Goal: Use online tool/utility: Use online tool/utility

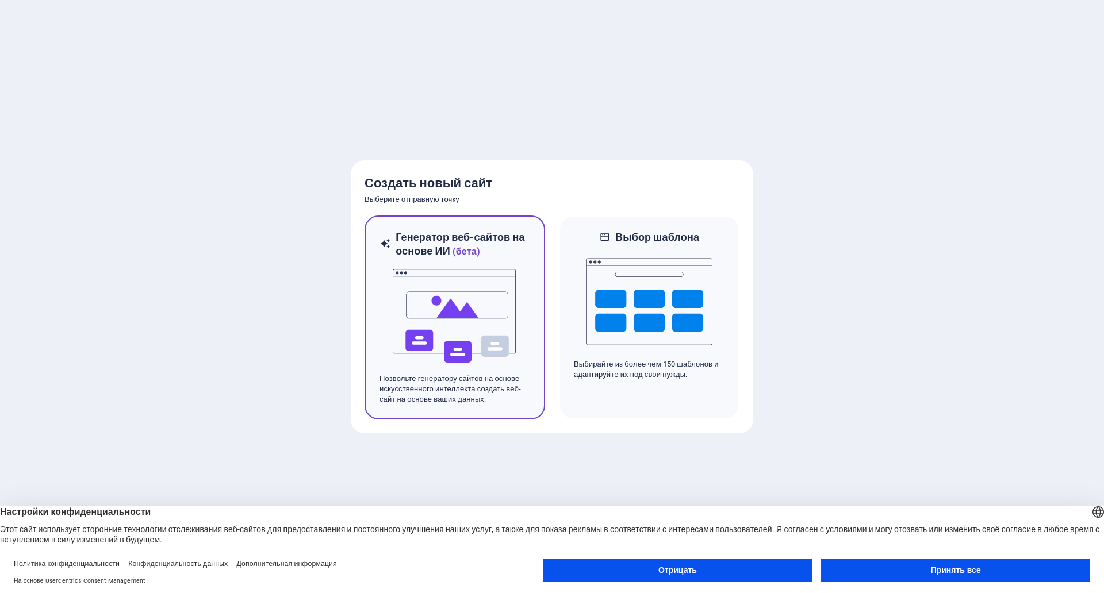
click at [500, 271] on img at bounding box center [455, 316] width 126 height 115
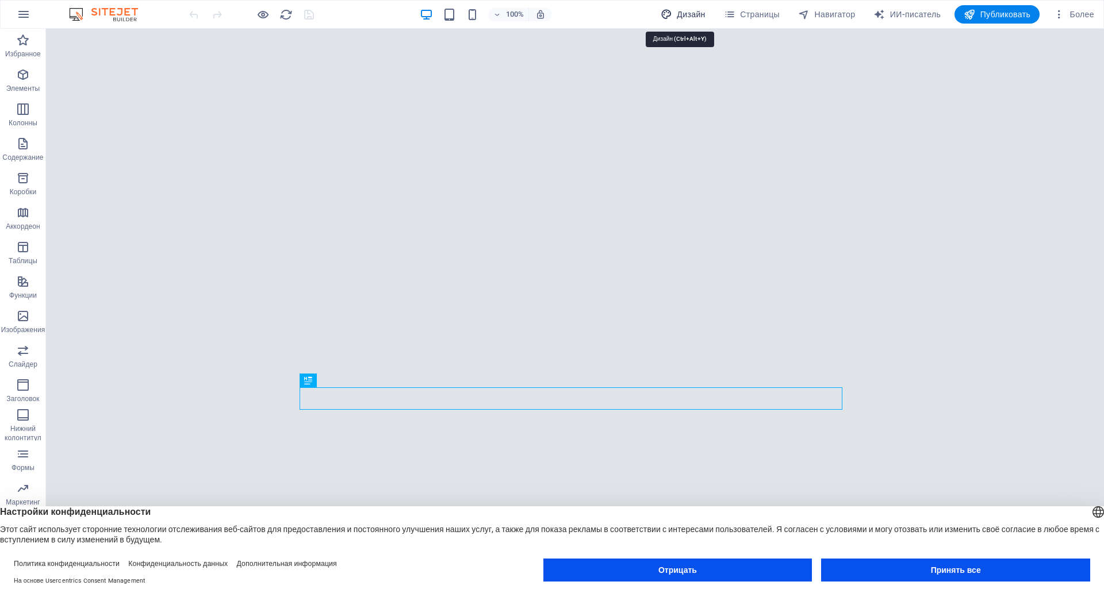
click at [677, 12] on font "Дизайн" at bounding box center [691, 14] width 28 height 9
select select "px"
select select "200"
select select "px"
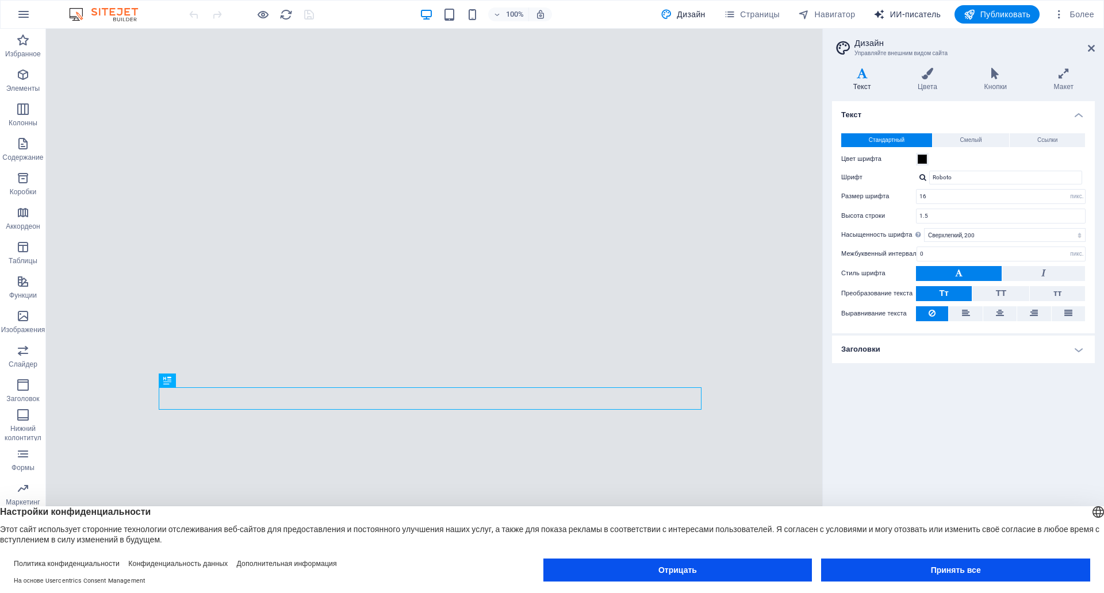
click at [902, 13] on font "ИИ-писатель" at bounding box center [915, 14] width 51 height 9
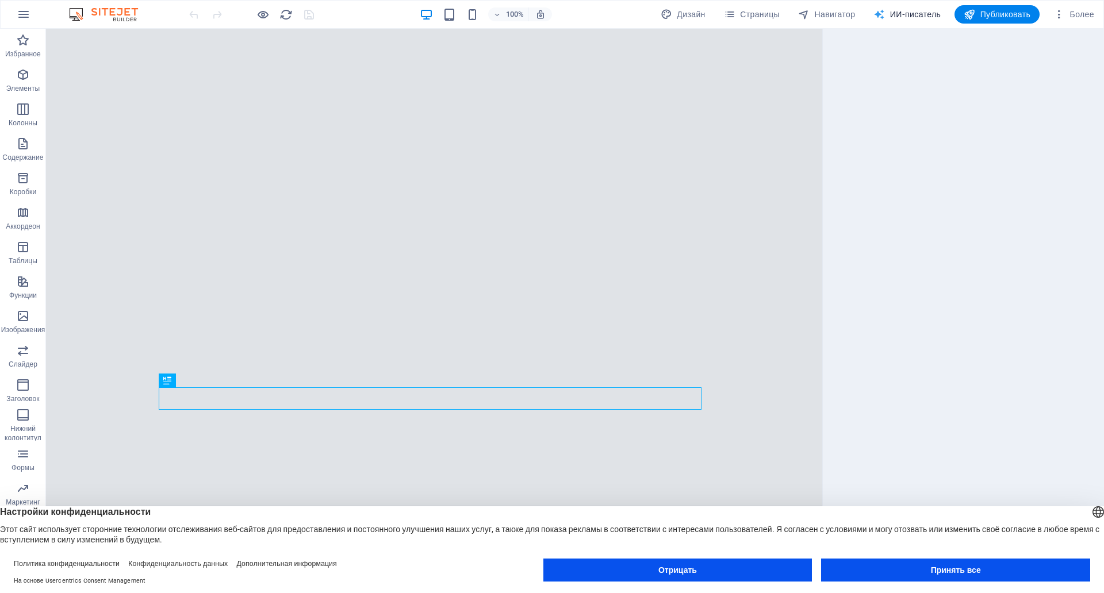
select select "English"
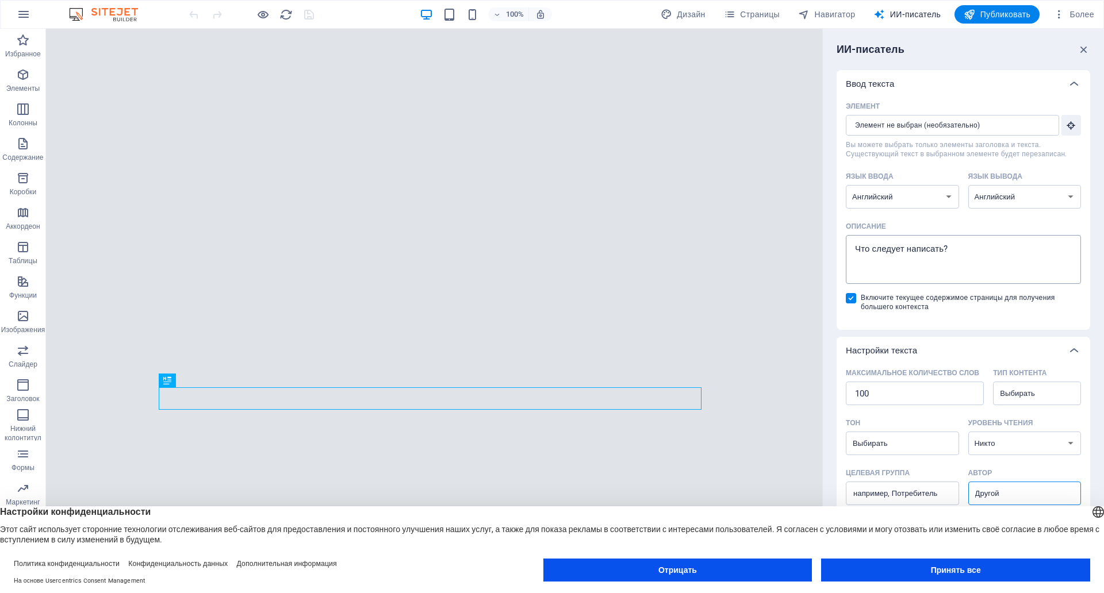
click at [873, 254] on textarea "Описание x ​" at bounding box center [963, 259] width 224 height 37
type textarea "x"
click at [946, 197] on select "албанский арабский армянский Авадхи азербайджанский башкирский баскский белорус…" at bounding box center [902, 197] width 113 height 24
select select "Ukrainian"
click at [846, 185] on select "албанский арабский армянский Авадхи азербайджанский башкирский баскский белорус…" at bounding box center [902, 197] width 113 height 24
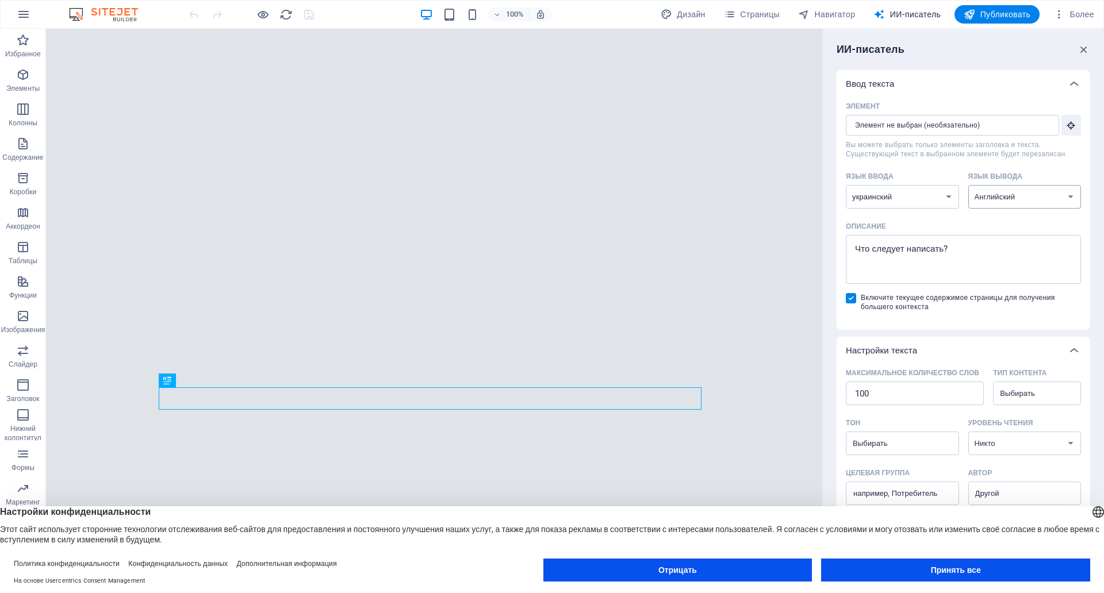
click at [1055, 195] on select "албанский арабский армянский Авадхи азербайджанский башкирский баскский белорус…" at bounding box center [1024, 197] width 113 height 24
click at [972, 125] on input "Элемент ​ Вы можете выбрать только элементы заголовка и текста. Существующий те…" at bounding box center [948, 125] width 205 height 21
type textarea "x"
click at [903, 249] on textarea "Описание x ​" at bounding box center [963, 259] width 224 height 37
type textarea "н"
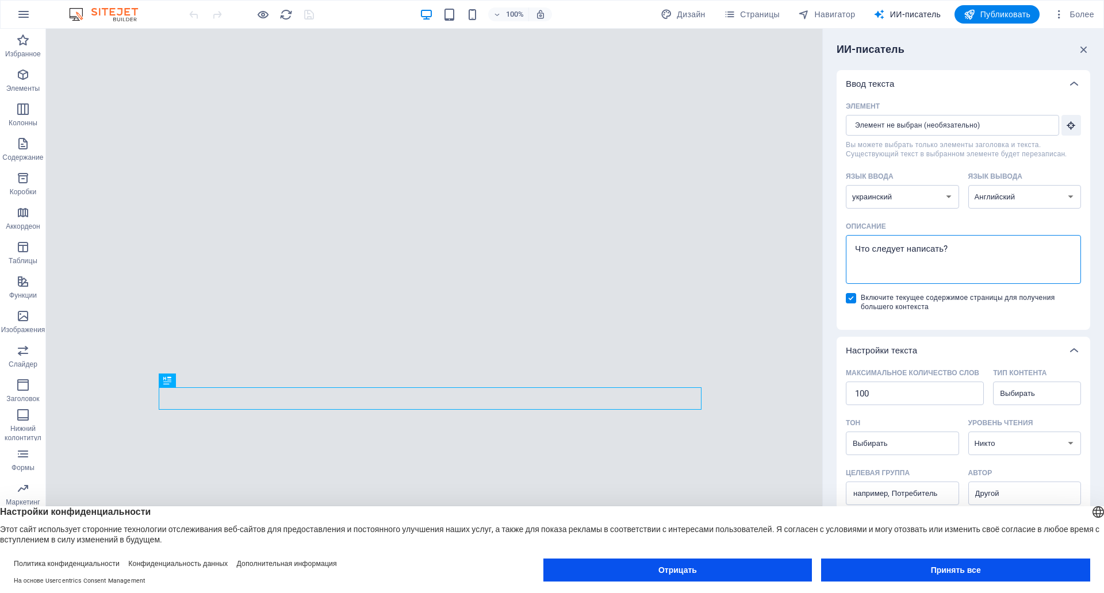
type textarea "x"
type textarea "ну"
type textarea "x"
type textarea "нуж"
type textarea "x"
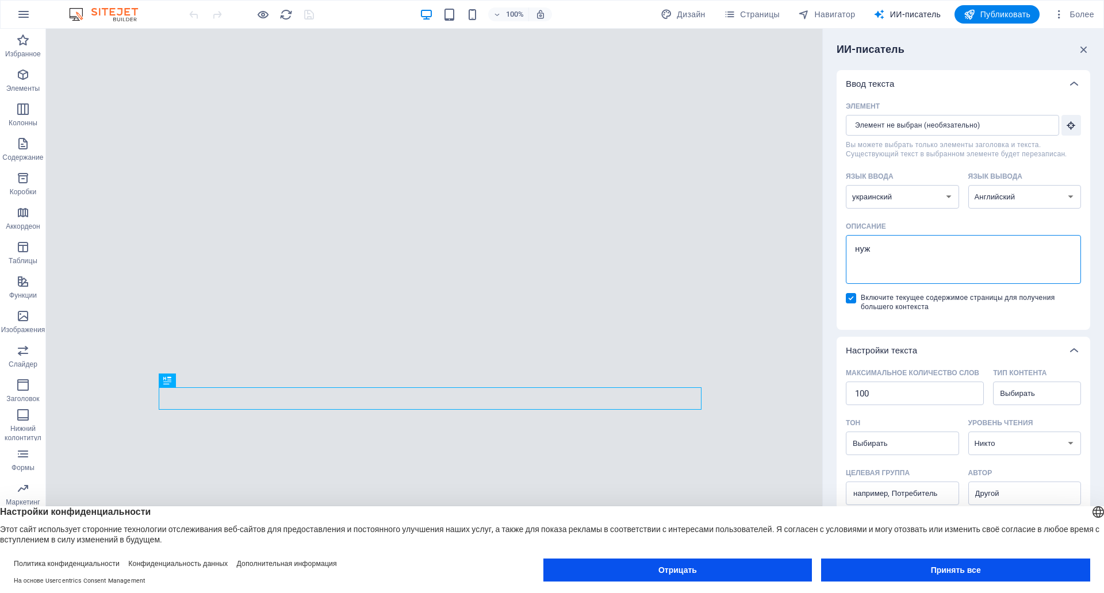
type textarea "нужн"
type textarea "x"
type textarea "нужно"
type textarea "x"
type textarea "нужно"
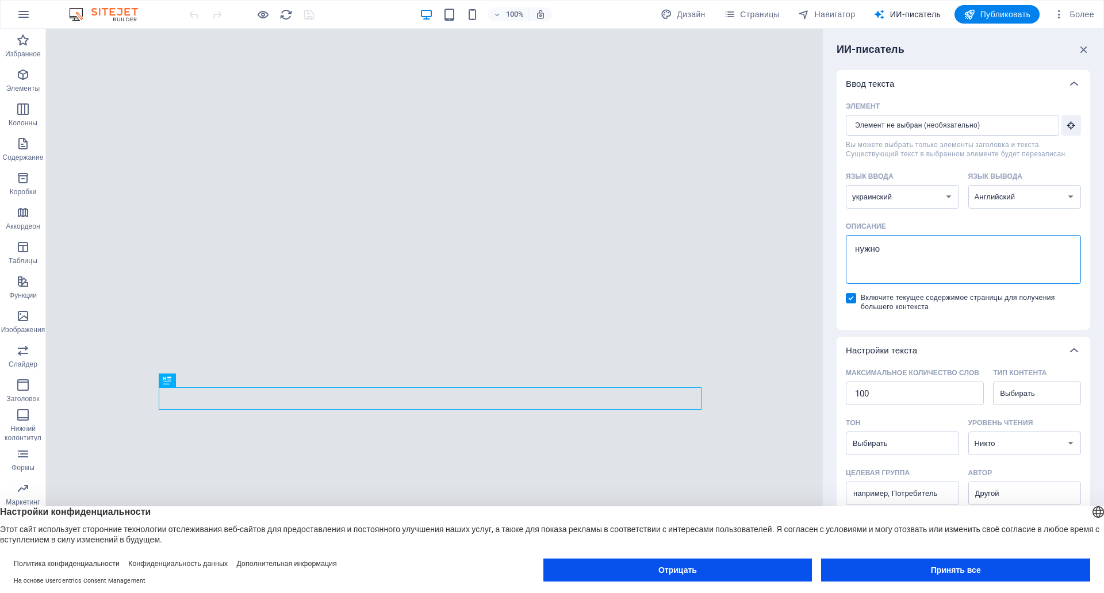
type textarea "x"
type textarea "нужно с"
type textarea "x"
type textarea "нужно сд"
type textarea "x"
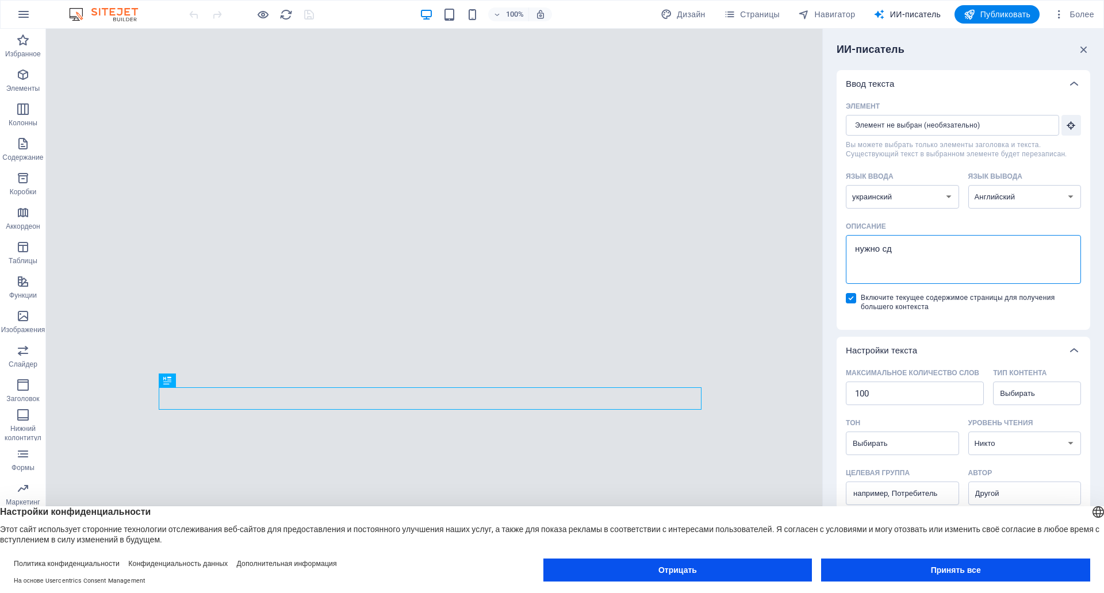
type textarea "нужно сде"
type textarea "x"
type textarea "нужно сдел"
type textarea "x"
type textarea "нужно сдела"
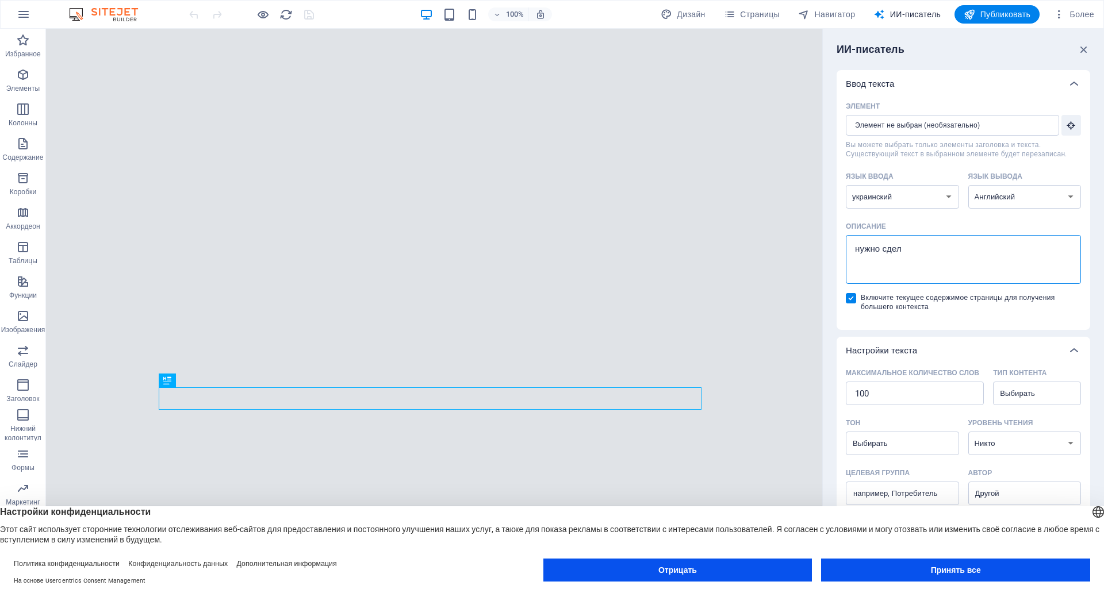
type textarea "x"
type textarea "нужно сделат"
type textarea "x"
type textarea "нужно сделать"
type textarea "x"
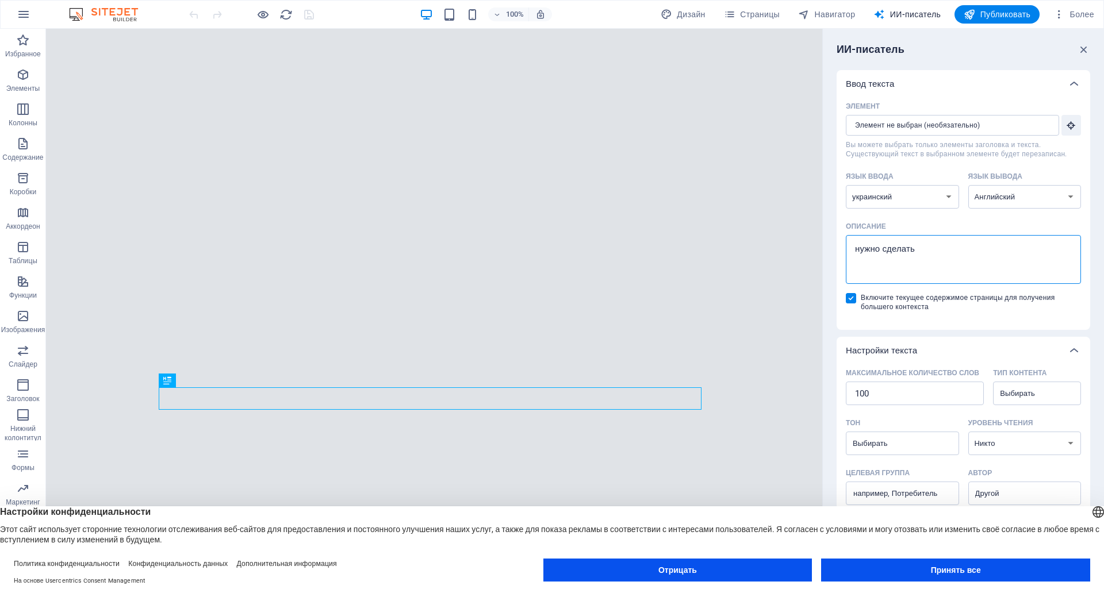
type textarea "нужно сделать"
type textarea "x"
type textarea "нужно сделать т"
type textarea "x"
type textarea "нужно сделать та"
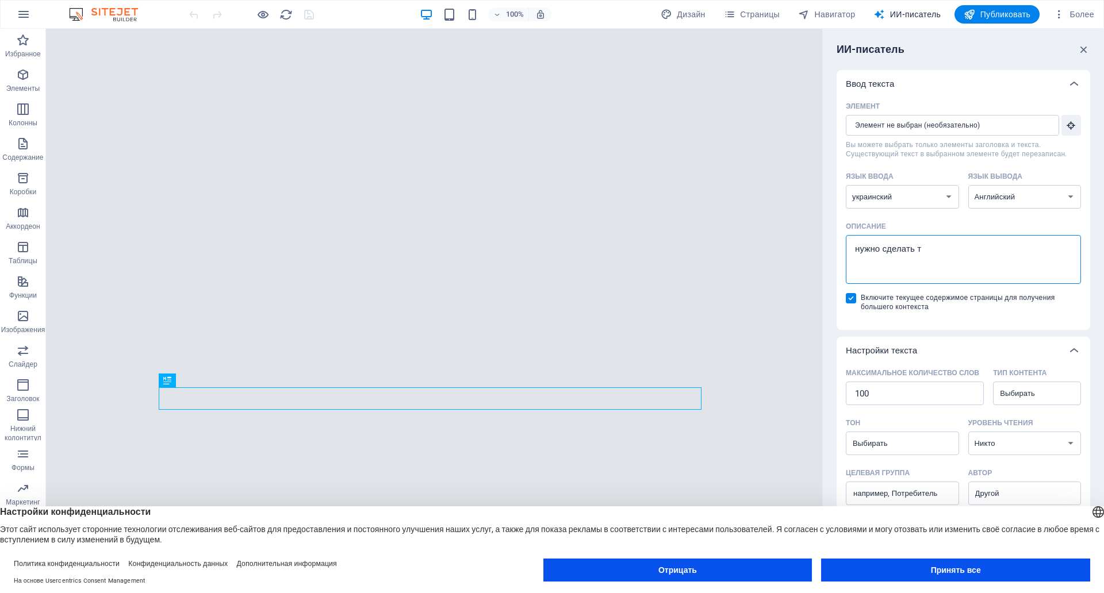
type textarea "x"
type textarea "нужно сделать так"
type textarea "x"
type textarea "нужно сделать тако"
type textarea "x"
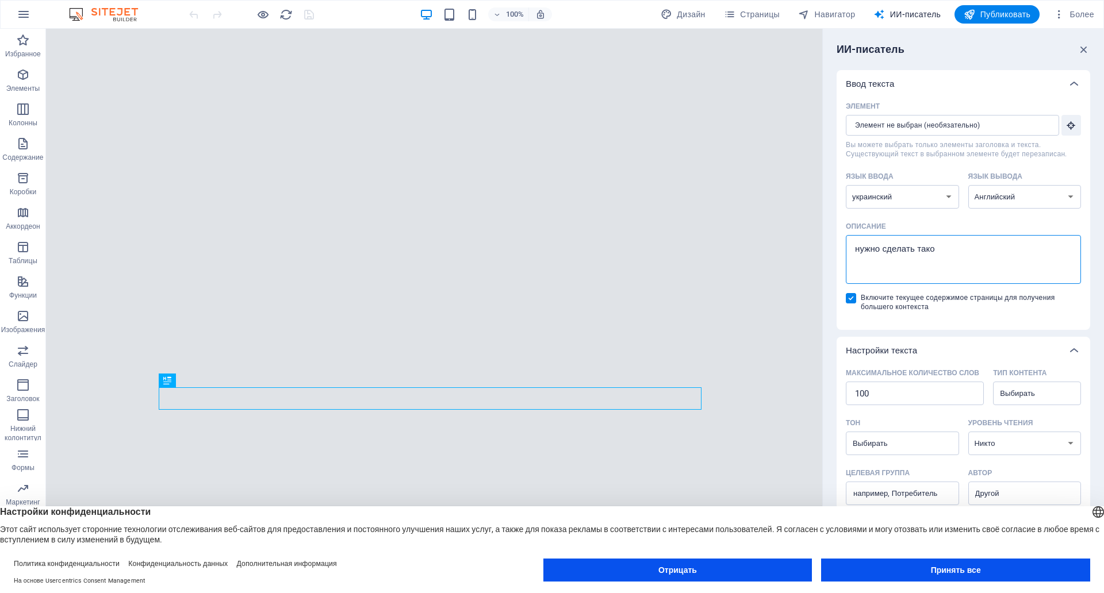
type textarea "нужно сделать такой"
type textarea "x"
type textarea "нужно сделать такой"
type textarea "x"
type textarea "нужно сделать такой ж"
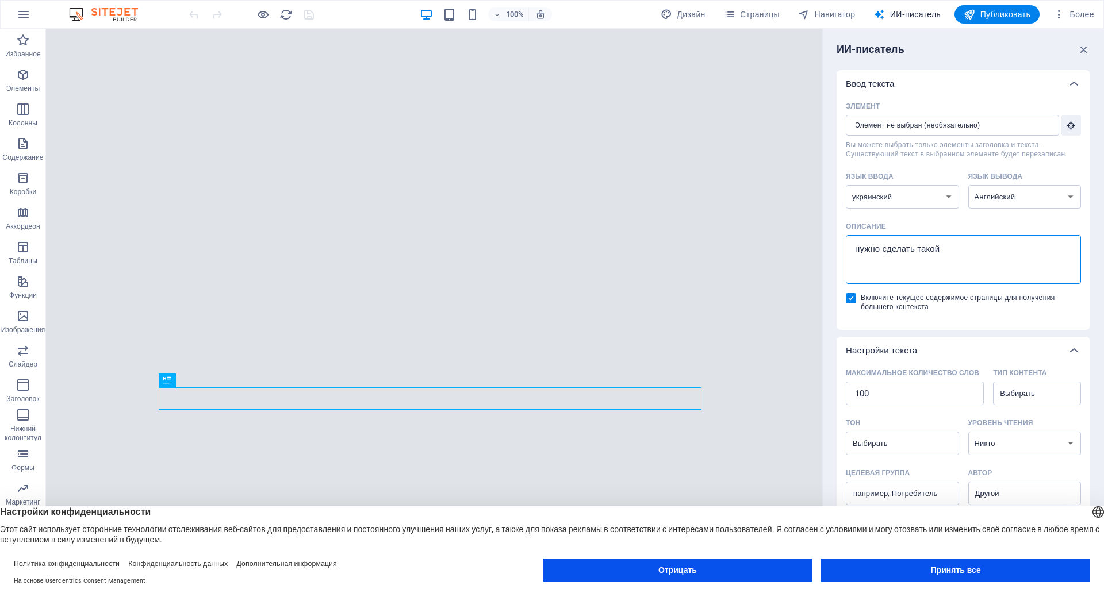
type textarea "x"
type textarea "нужно сделать такой же"
type textarea "x"
type textarea "нужно сделать такой же"
type textarea "x"
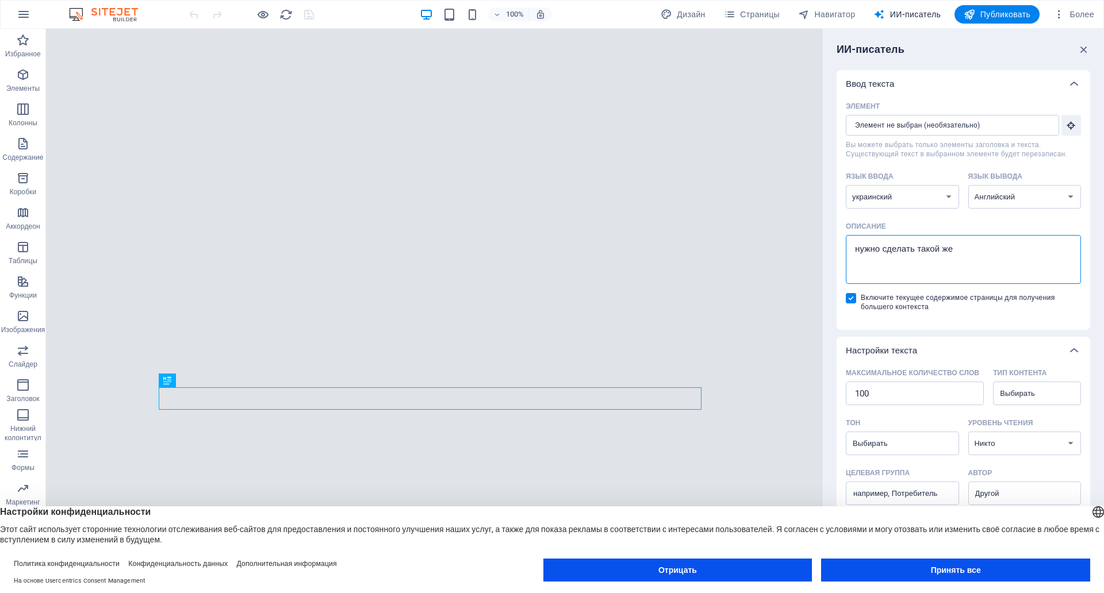
type textarea "нужно сделать такой же п"
type textarea "x"
type textarea "нужно сделать такой же пр"
type textarea "x"
type textarea "нужно сделать такой же про"
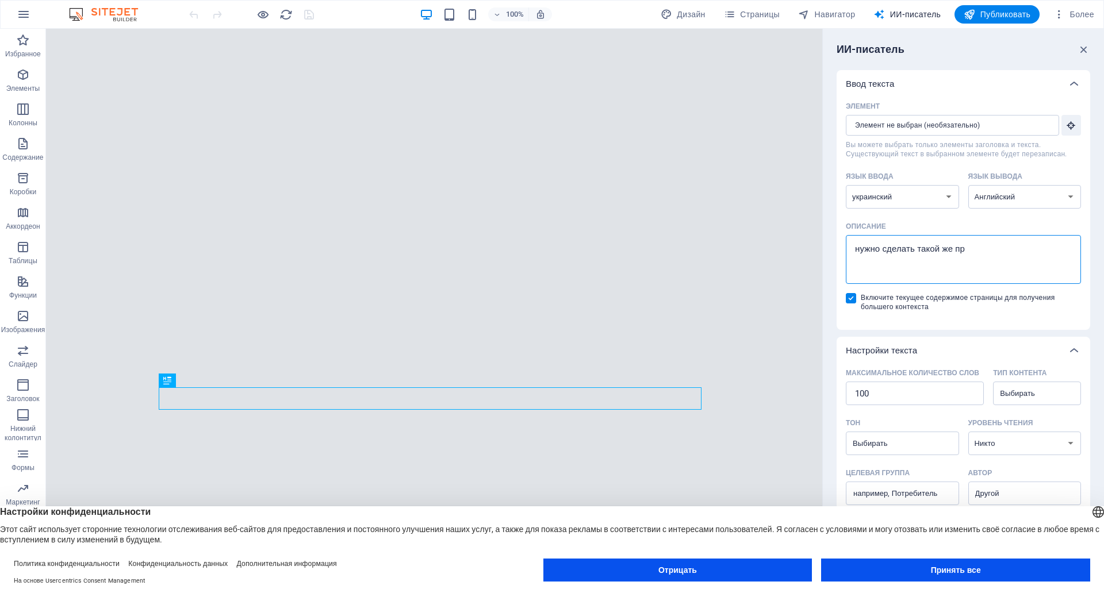
type textarea "x"
type textarea "нужно сделать такой же прое"
type textarea "x"
type textarea "нужно сделать такой же проек"
type textarea "x"
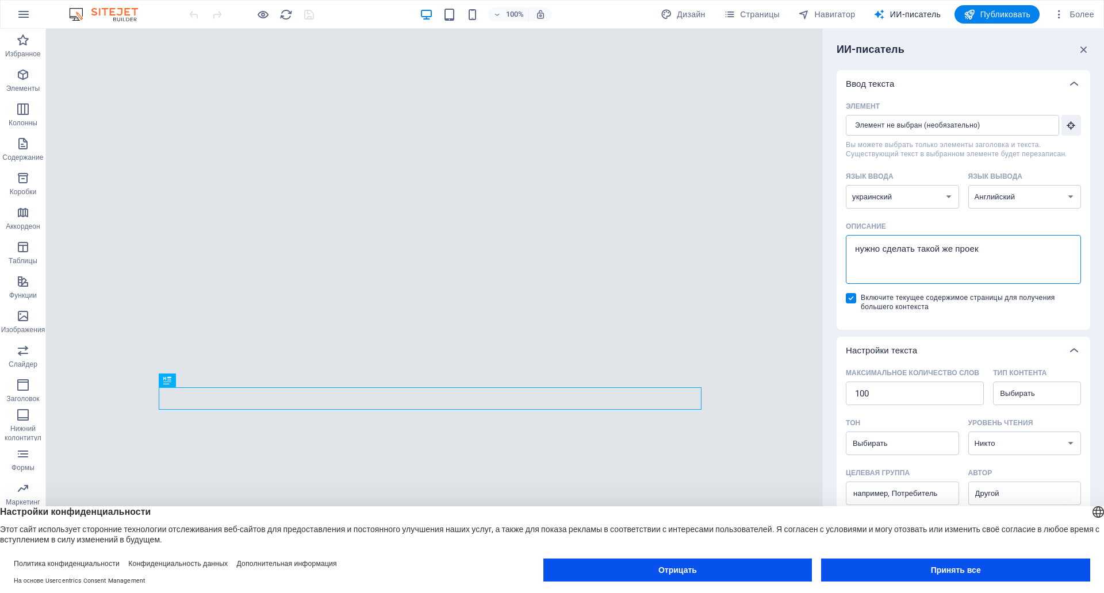
type textarea "нужно сделать такой же проект"
type textarea "x"
type textarea "нужно сделать такой же проект"
type textarea "x"
type textarea "нужно сделать такой же проект к"
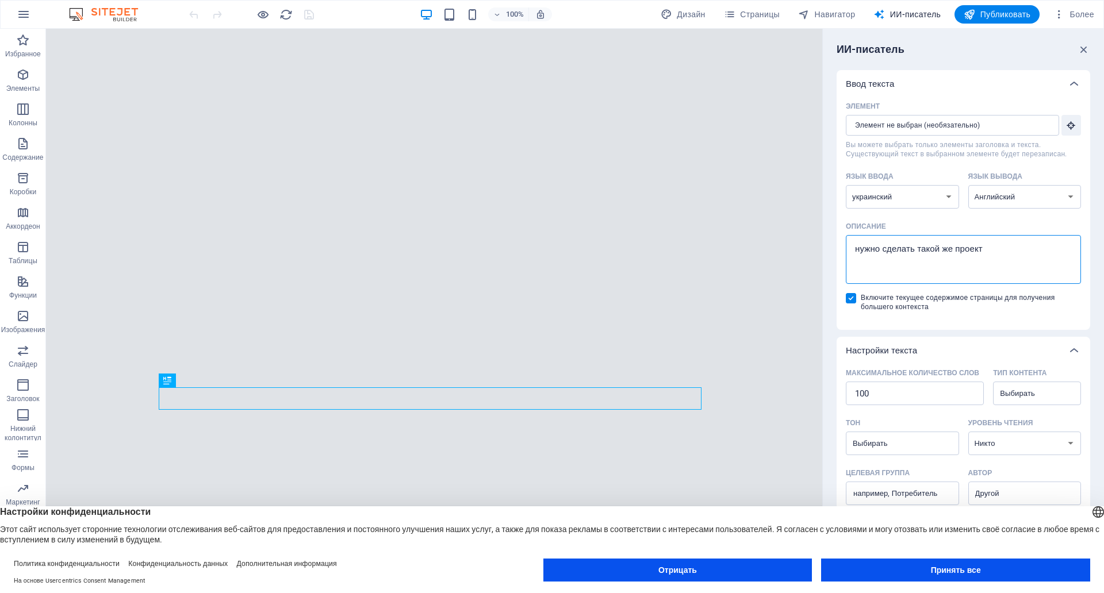
type textarea "x"
type textarea "нужно сделать такой же проект ка"
type textarea "x"
type textarea "нужно сделать такой же проект как"
type textarea "x"
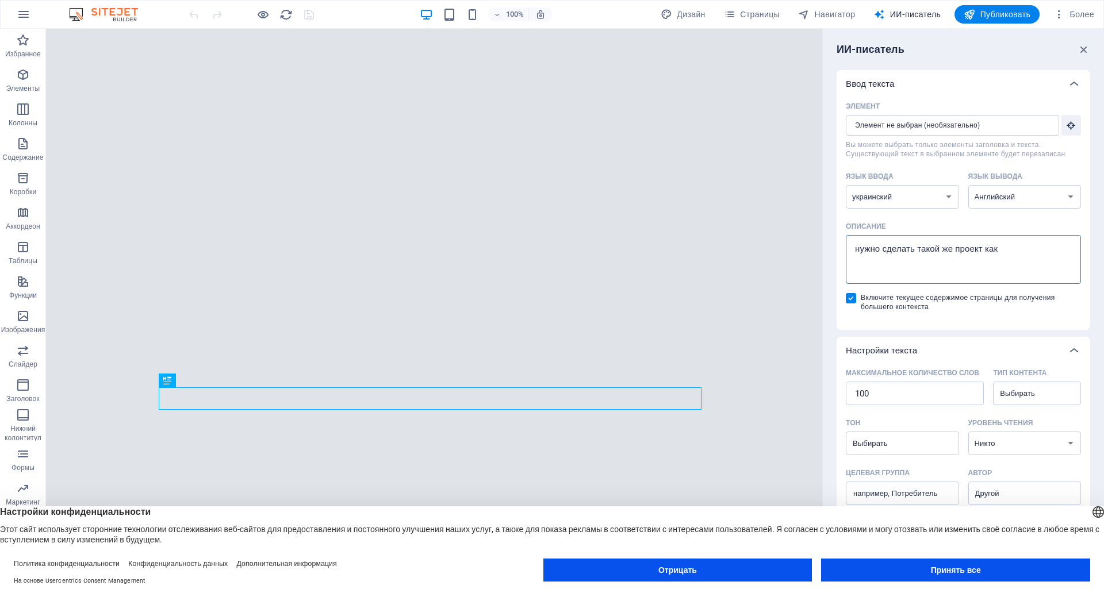
type textarea "нужно сделать такой же проект как"
type textarea "x"
type textarea "нужно сделать такой же проект как п"
type textarea "x"
type textarea "нужно сделать такой же проект как по"
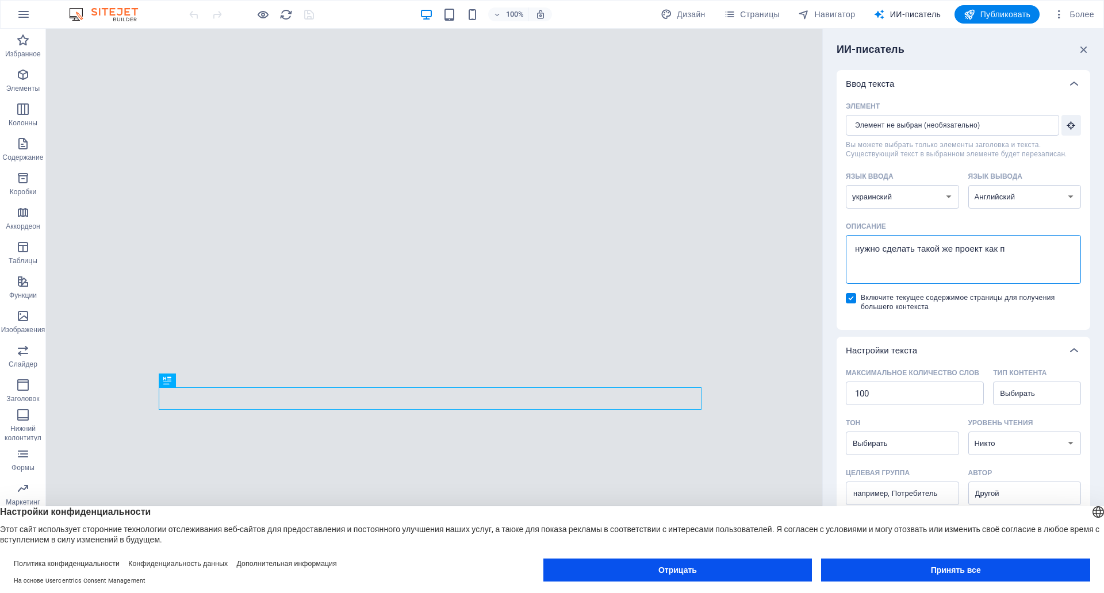
type textarea "x"
type textarea "нужно сделать такой же проект как по"
type textarea "x"
type textarea "нужно сделать такой же проект как по с"
type textarea "x"
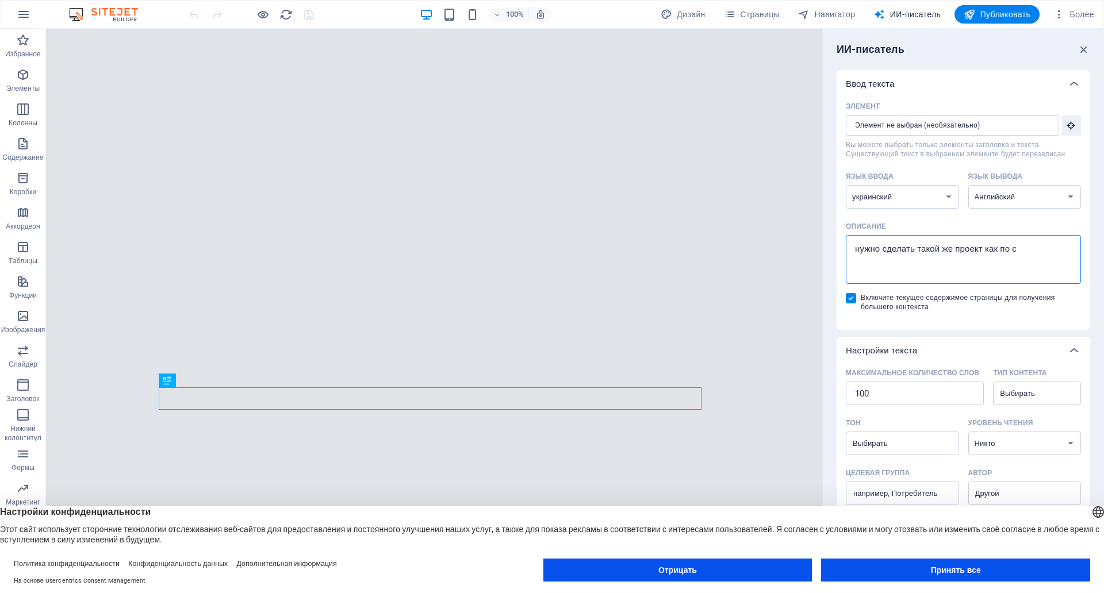
type textarea "нужно сделать такой же проект как по сс"
type textarea "x"
type textarea "нужно сделать такой же проект как по ссі"
type textarea "x"
type textarea "нужно сделать такой же проект как по ссіл"
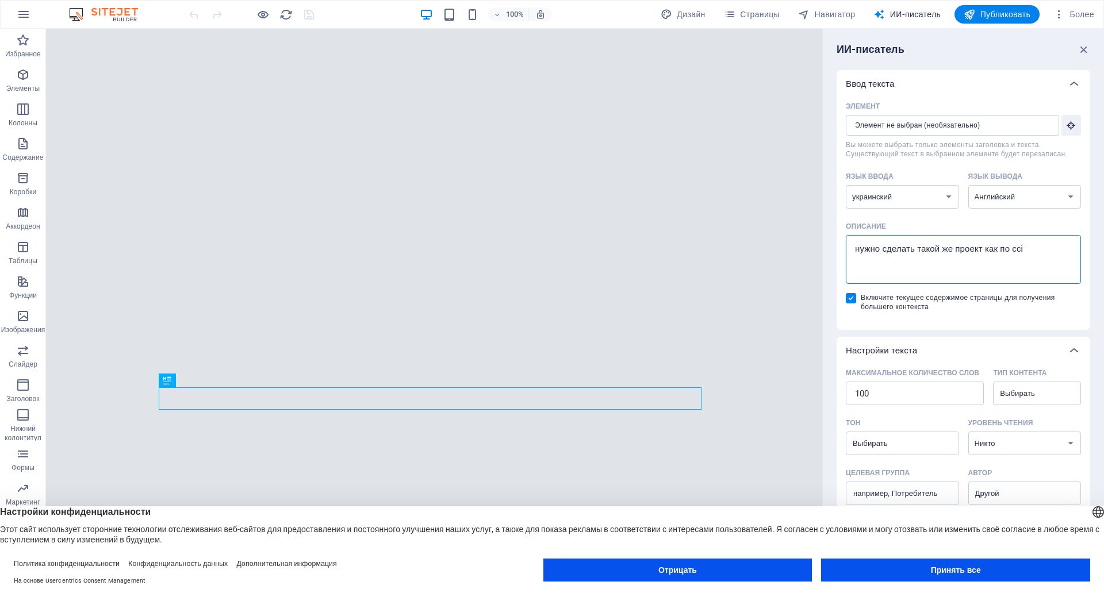
type textarea "x"
type textarea "нужно сделать такой же проект как по ссілк"
type textarea "x"
type textarea "нужно сделать такой же проект как по ссілке"
type textarea "x"
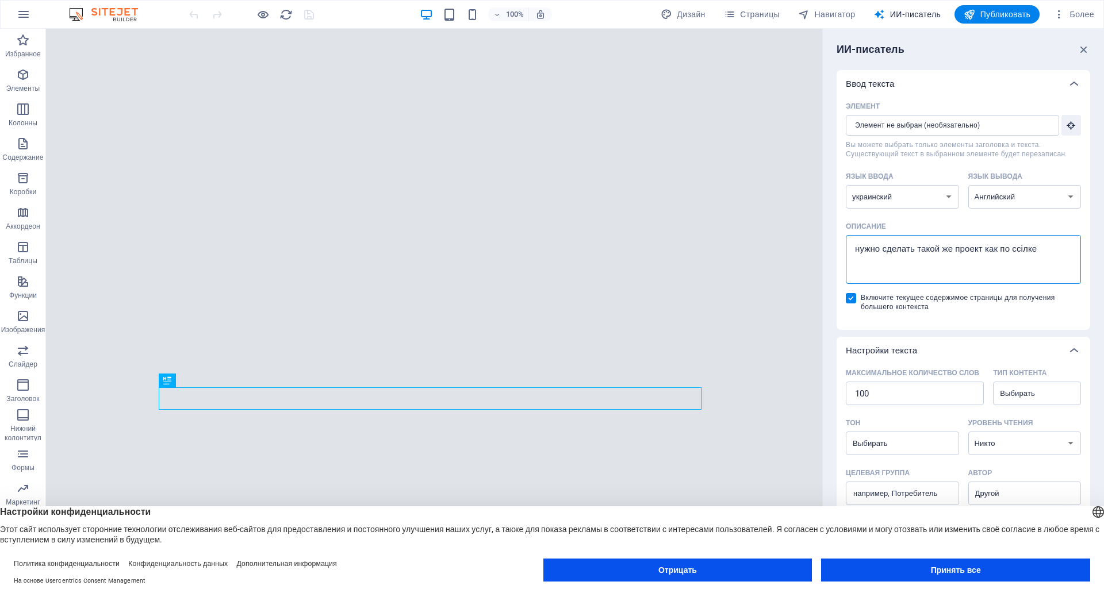
type textarea "нужно сделать такой же проект как по ссілк"
type textarea "x"
type textarea "нужно сделать такой же проект как по ссіл"
type textarea "x"
type textarea "нужно сделать такой же проект как по ссі"
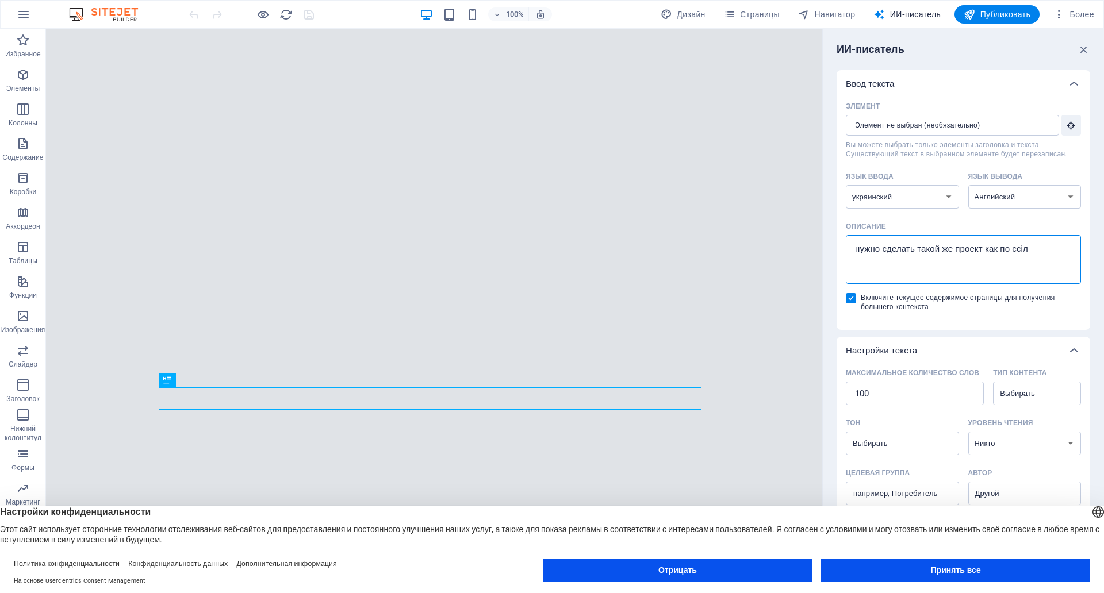
type textarea "x"
type textarea "нужно сделать такой же проект как по сс"
type textarea "x"
type textarea "нужно сделать такой же проект как по ссb"
type textarea "x"
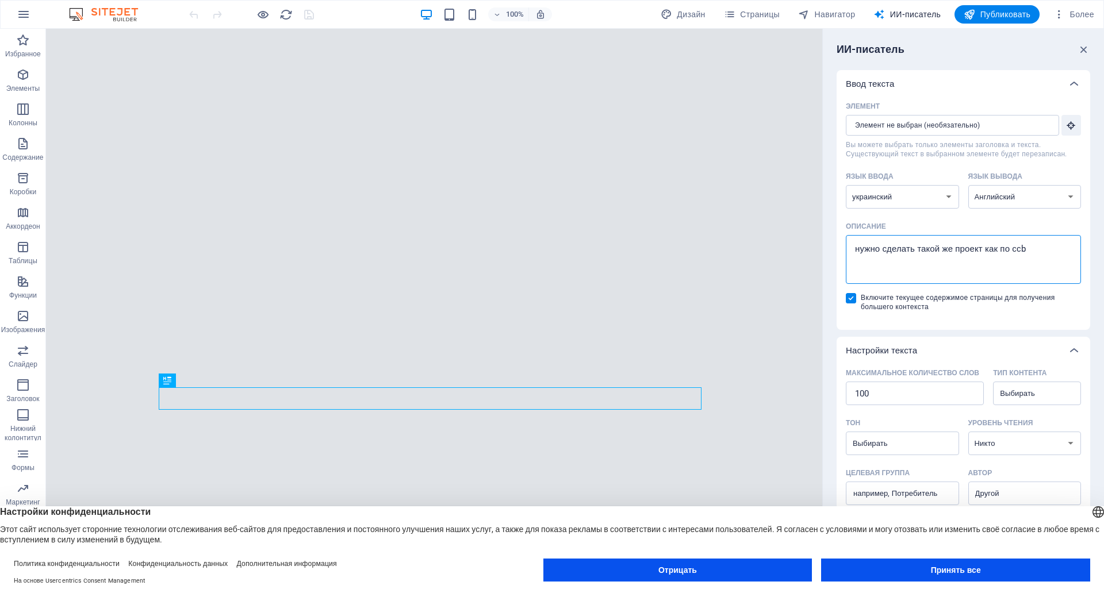
type textarea "нужно сделать такой же проект как по сс"
type textarea "x"
type textarea "нужно сделать такой же проект как по сси"
type textarea "x"
type textarea "нужно сделать такой же проект как по ссил"
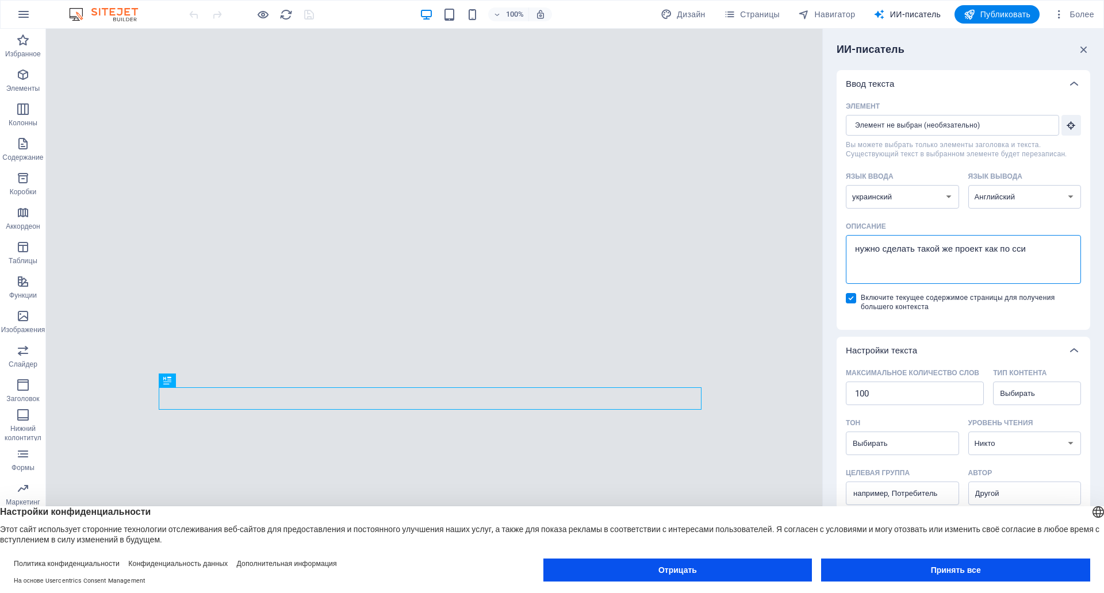
type textarea "x"
type textarea "нужно сделать такой же проект как по ссилк"
type textarea "x"
type textarea "нужно сделать такой же проект как по ссилке"
type textarea "x"
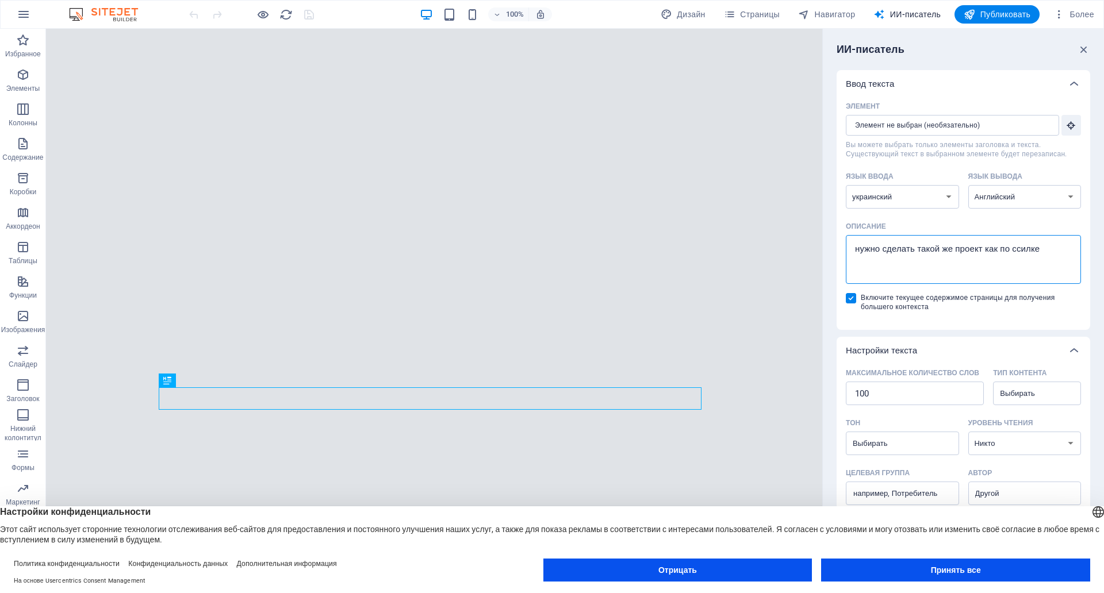
type textarea "нужно сделать такой же проект как по ссилке"
type textarea "x"
paste textarea "https://koala-brick-31269626.figma.site"
type textarea "нужно сделать такой же проект как по ссилке https://koala-brick-31269626.figma.…"
type textarea "x"
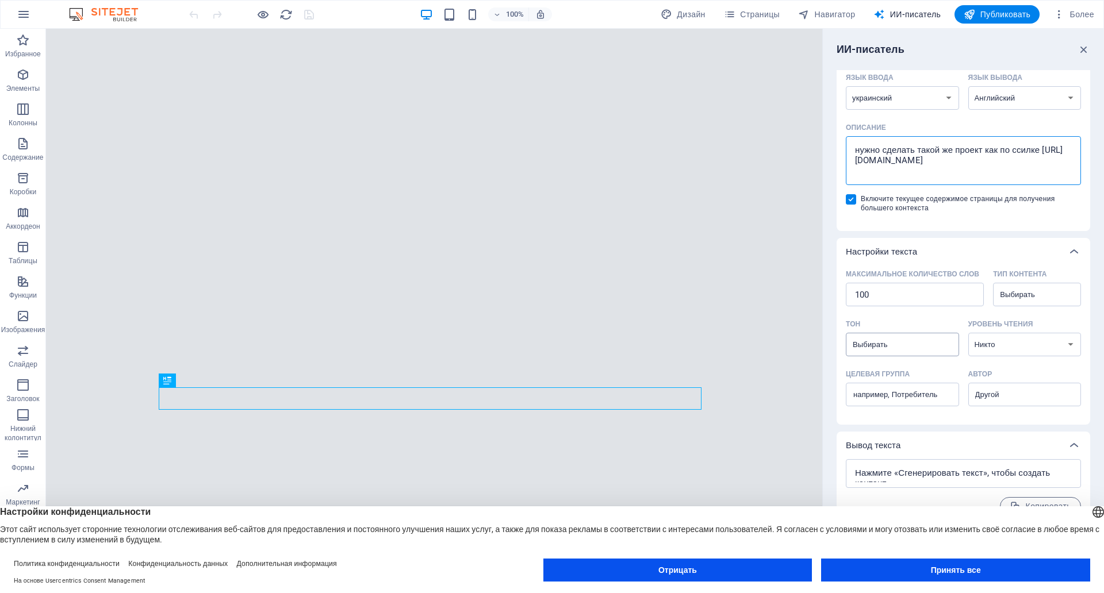
scroll to position [168, 0]
type textarea "нужно сделать такой же проект как по ссилке https://koala-brick-31269626.figma.…"
click at [744, 559] on button "Отрицать" at bounding box center [677, 570] width 269 height 23
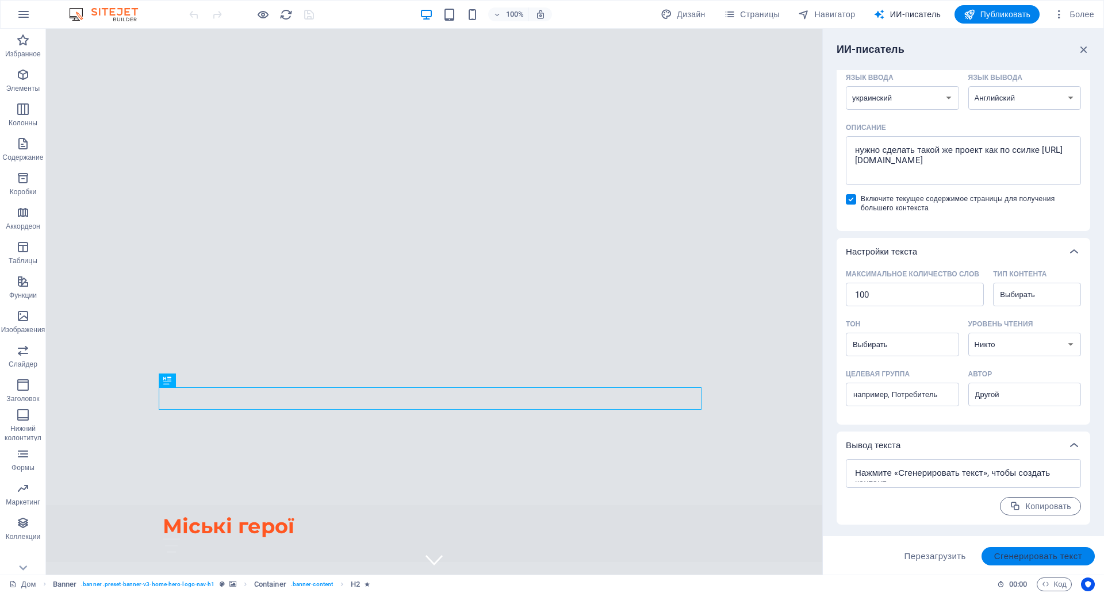
click at [1026, 551] on font "Сгенерировать текст" at bounding box center [1038, 556] width 88 height 10
type textarea "x"
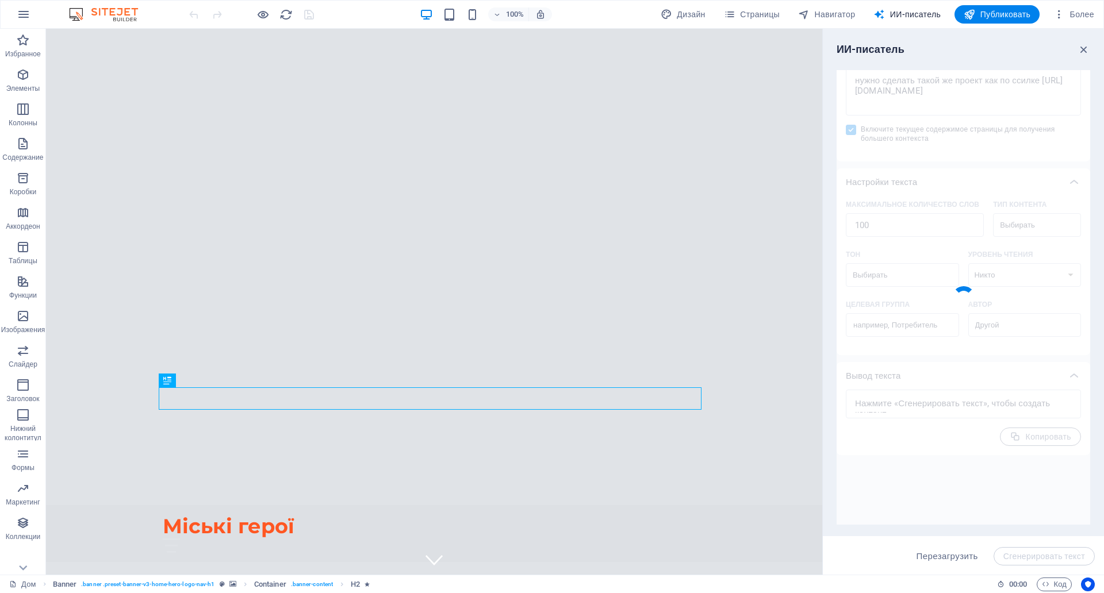
type textarea "x"
type textarea "To create a project similar to the provided Figma link, we need to employ an ex…"
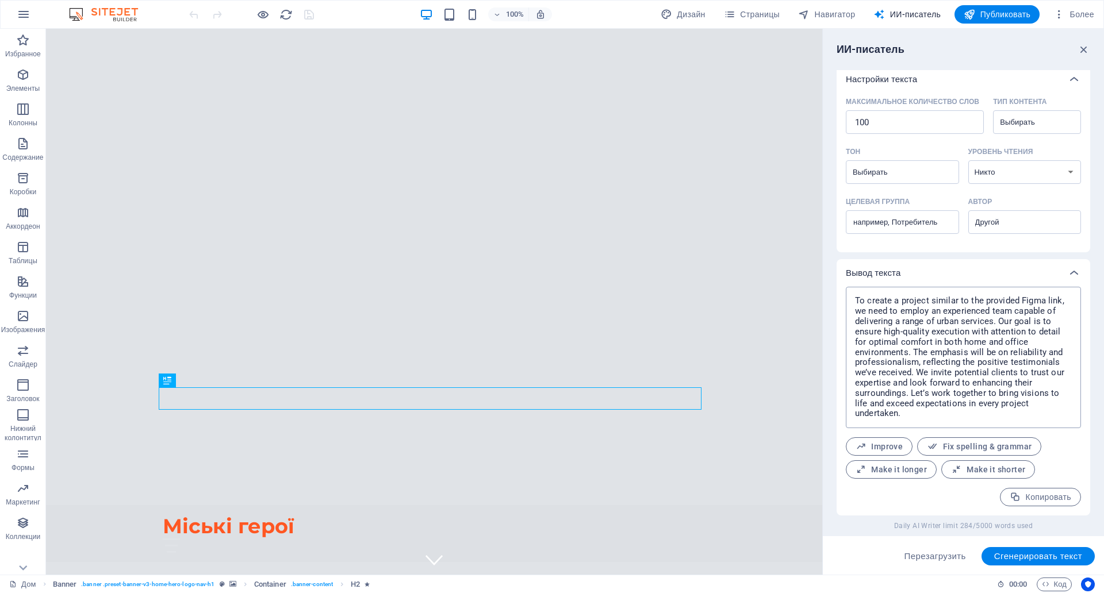
scroll to position [341, 0]
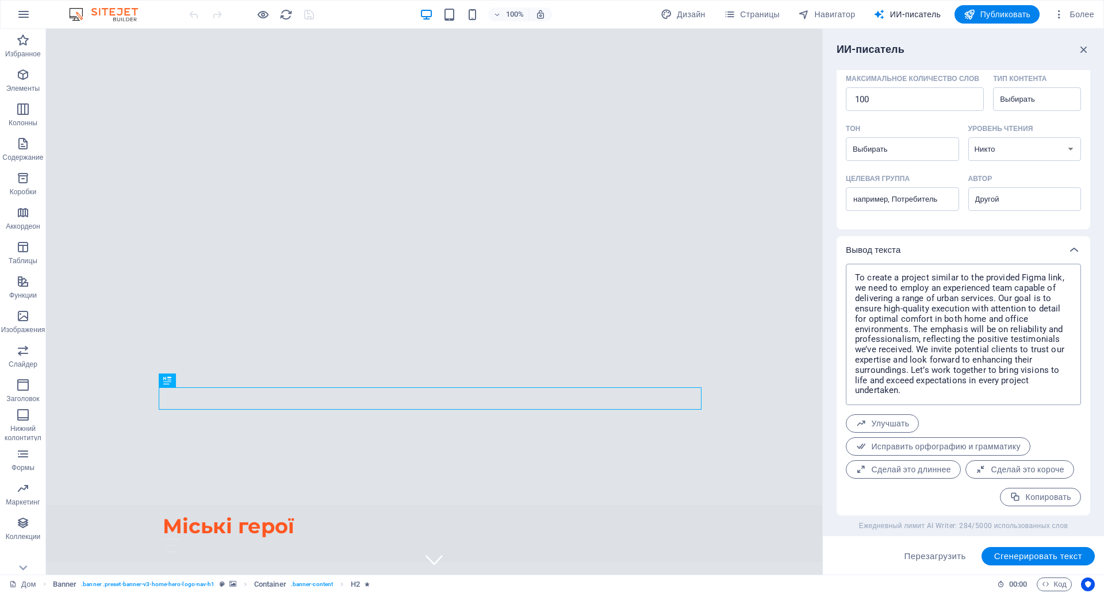
type textarea "x"
drag, startPoint x: 923, startPoint y: 341, endPoint x: 850, endPoint y: 223, distance: 139.1
click at [850, 264] on div "To create a project similar to the provided Figma link, we need to employ an ex…" at bounding box center [963, 334] width 235 height 141
drag, startPoint x: 903, startPoint y: 352, endPoint x: 835, endPoint y: 225, distance: 143.5
click at [833, 228] on div "ИИ-писатель Ввод текста Элемент ​ Вы можете выбрать только элементы заголовка и…" at bounding box center [963, 302] width 281 height 546
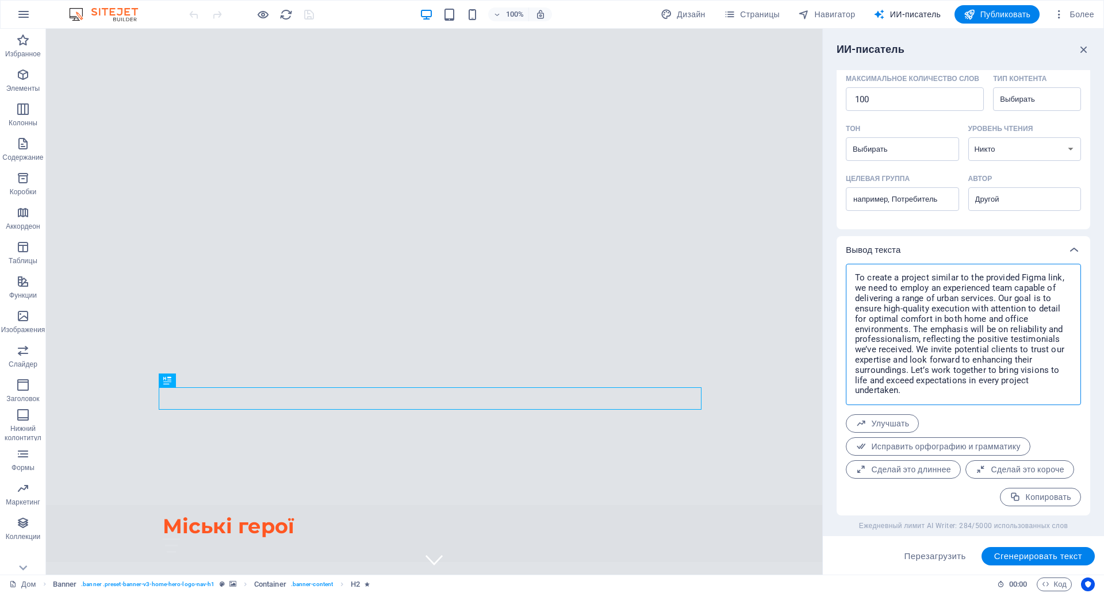
type textarea "To create a project similar to the provided Figma link, we need to employ an ex…"
type textarea "x"
click at [1031, 493] on font "Копировать" at bounding box center [1048, 497] width 45 height 9
type textarea "x"
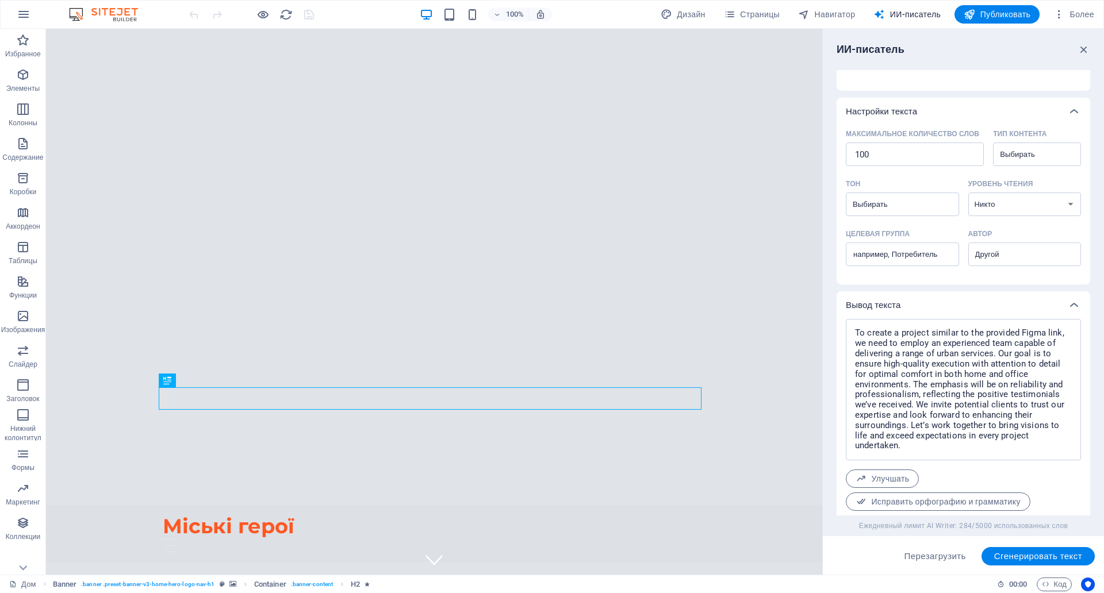
scroll to position [306, 0]
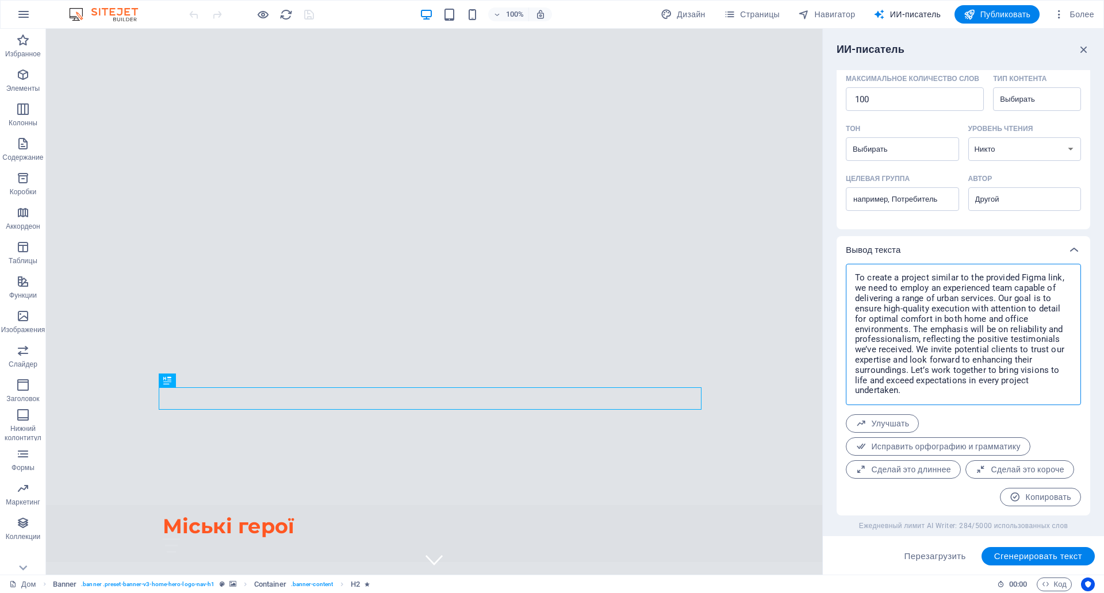
type textarea "x"
click at [904, 377] on textarea "To create a project similar to the provided Figma link, we need to employ an ex…" at bounding box center [963, 335] width 224 height 130
paste textarea
type textarea "To create a project similar to the provided Figma link, we need to employ an ex…"
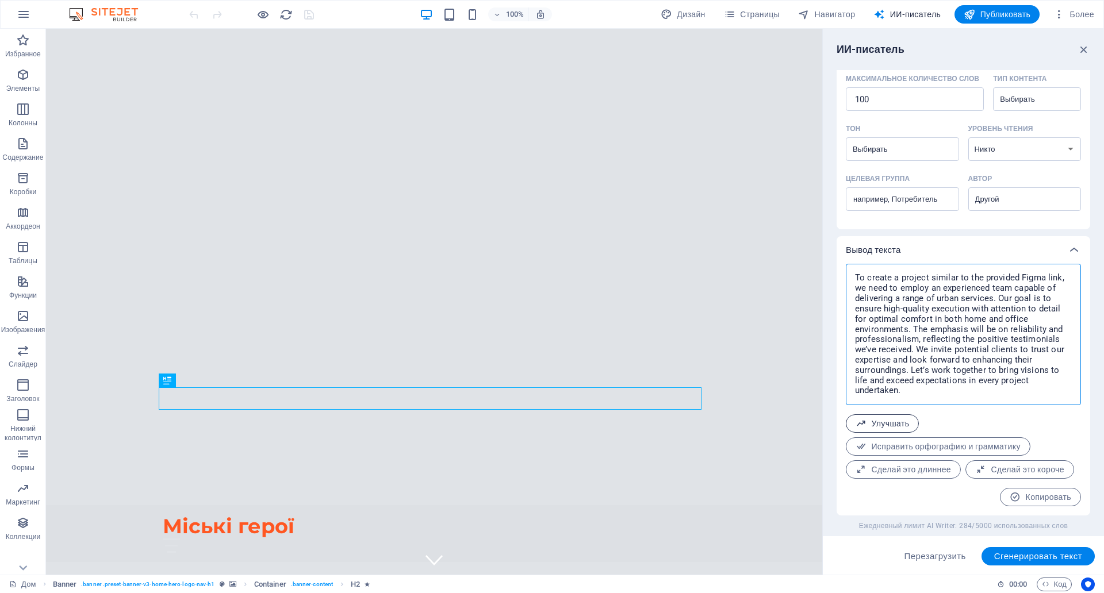
type textarea "x"
click at [881, 419] on font "Улучшать" at bounding box center [890, 423] width 38 height 9
type textarea "x"
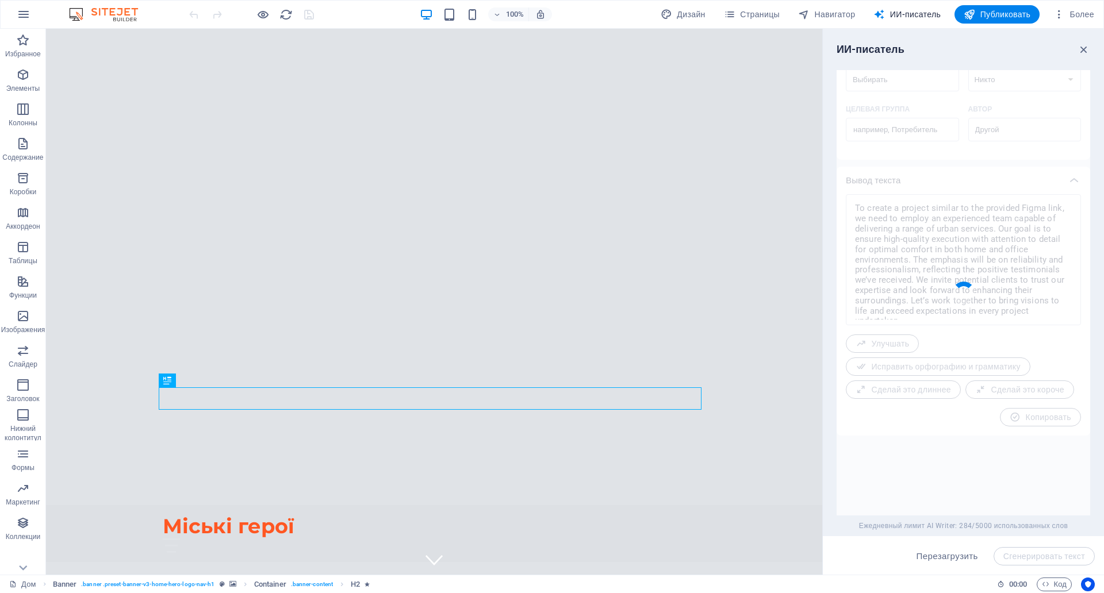
type textarea "x"
type textarea "To develop a project akin to the provided Figma link, we require a skilled team…"
type textarea "x"
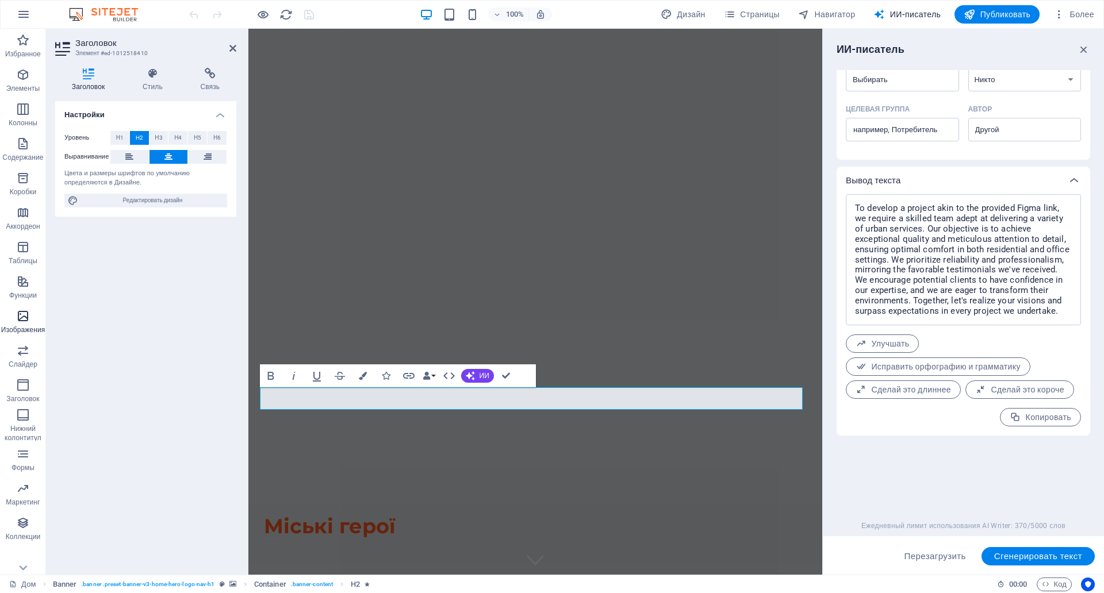
click at [17, 319] on icon "button" at bounding box center [23, 316] width 14 height 14
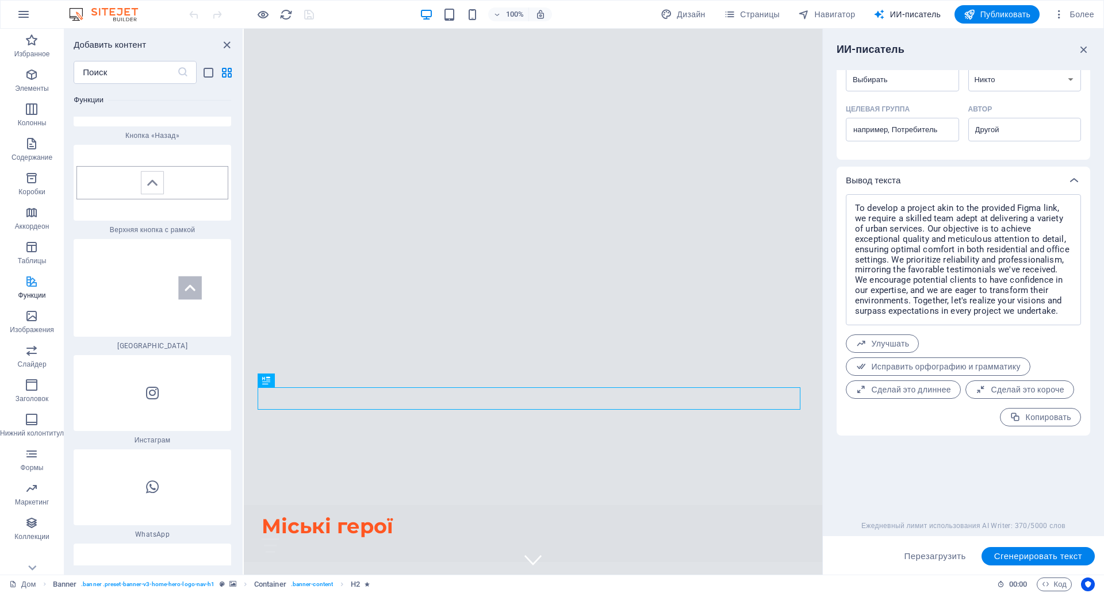
click at [26, 286] on icon "button" at bounding box center [32, 282] width 14 height 14
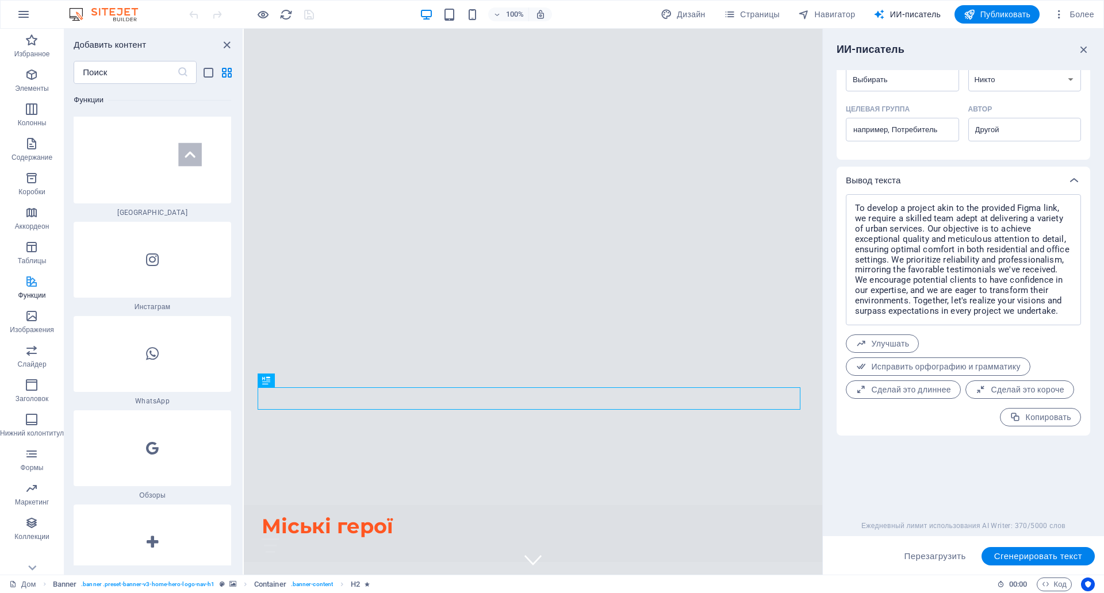
scroll to position [11074, 0]
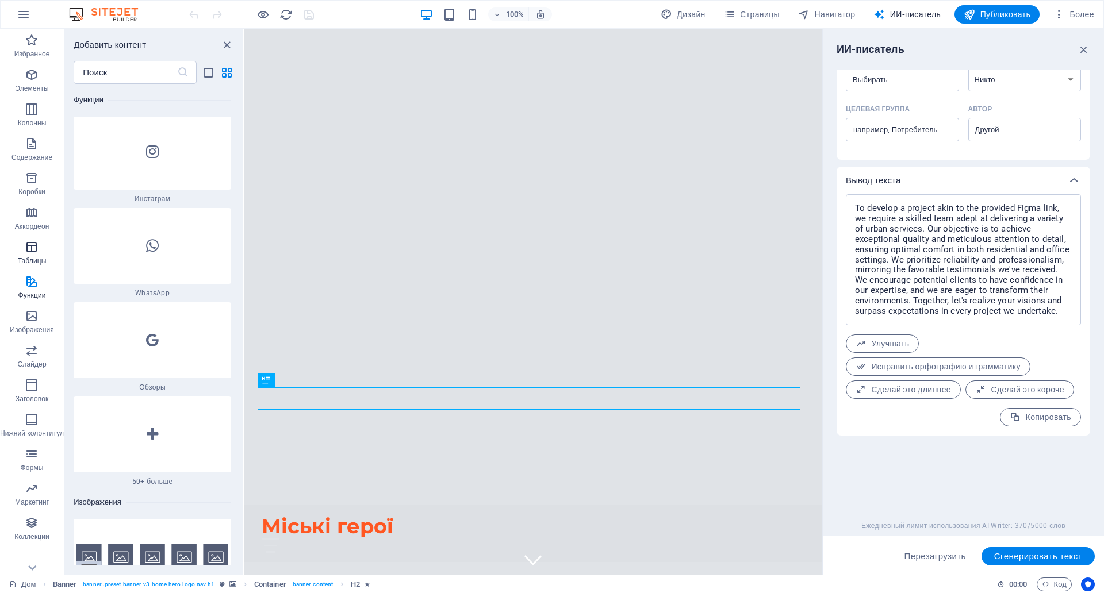
click at [29, 250] on icon "button" at bounding box center [32, 247] width 14 height 14
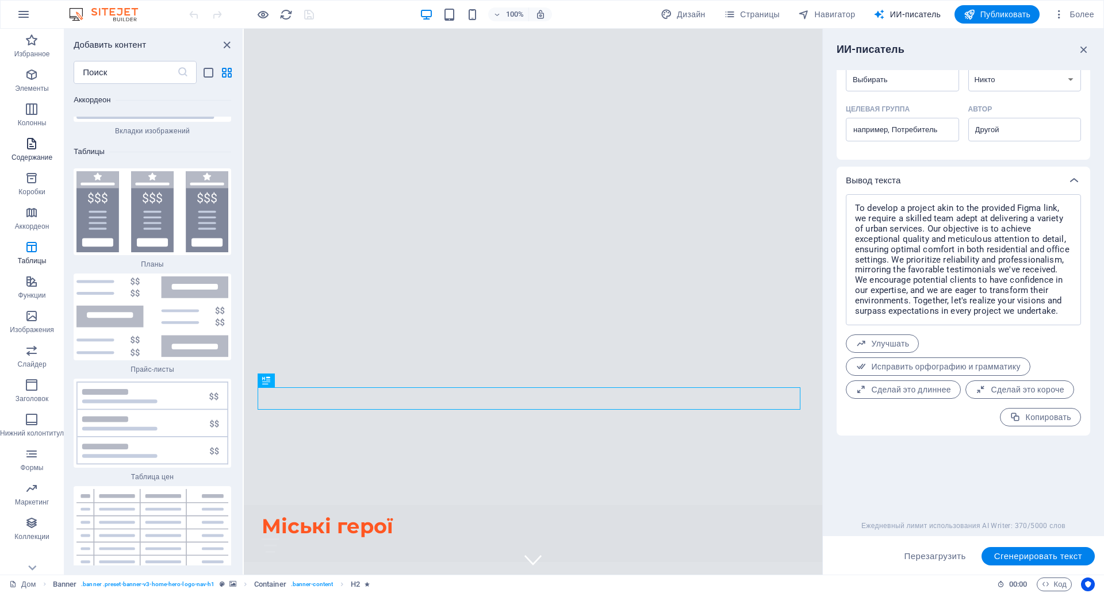
click at [33, 146] on icon "button" at bounding box center [32, 144] width 14 height 14
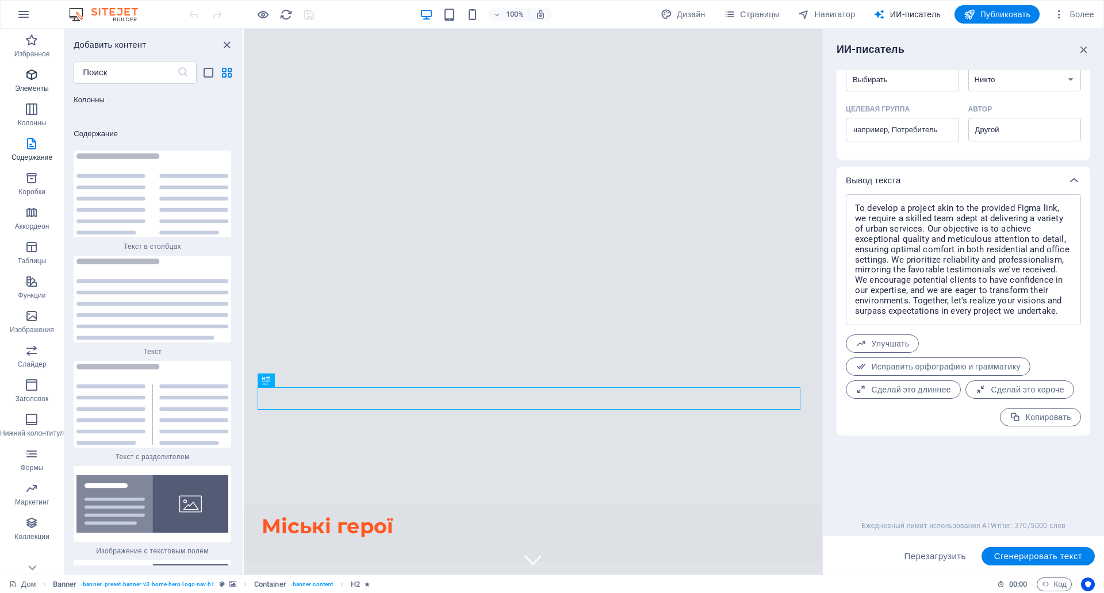
click at [37, 78] on icon "button" at bounding box center [32, 75] width 14 height 14
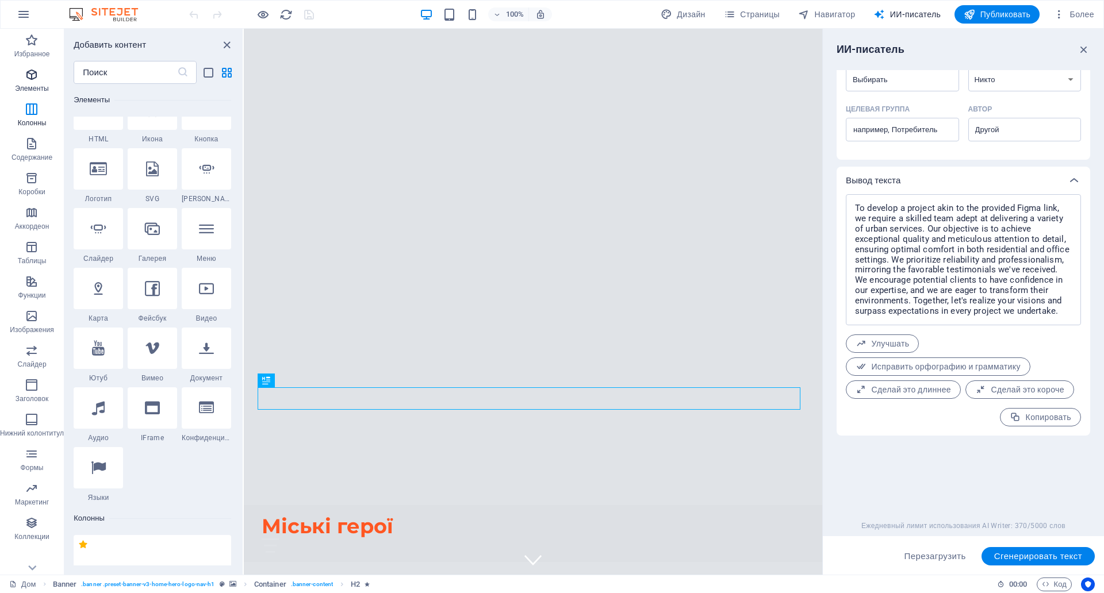
scroll to position [217, 0]
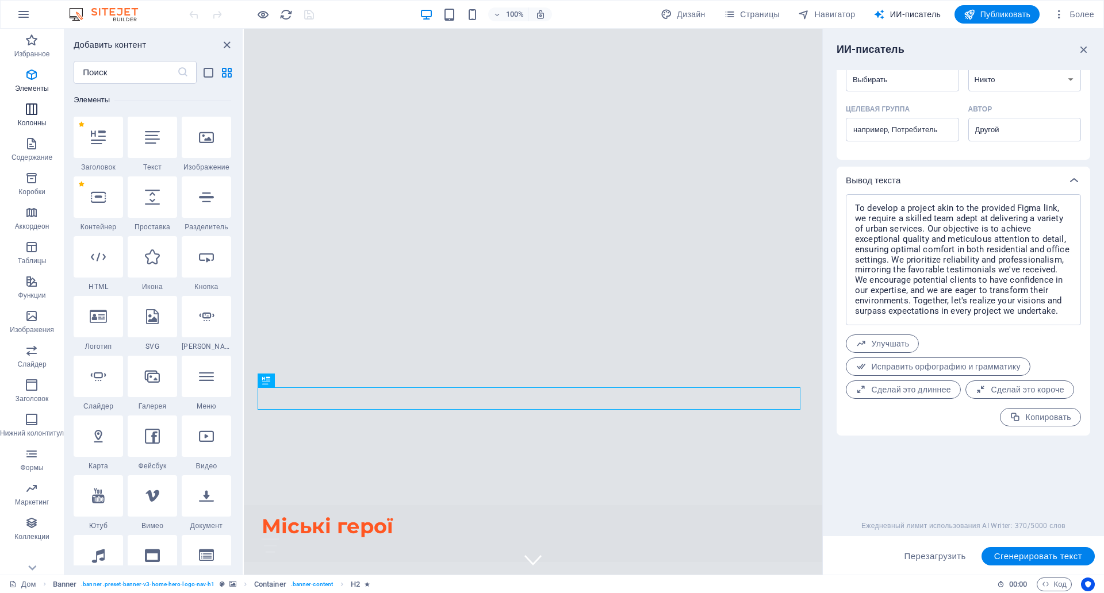
click at [40, 112] on span "Колонны" at bounding box center [32, 116] width 64 height 28
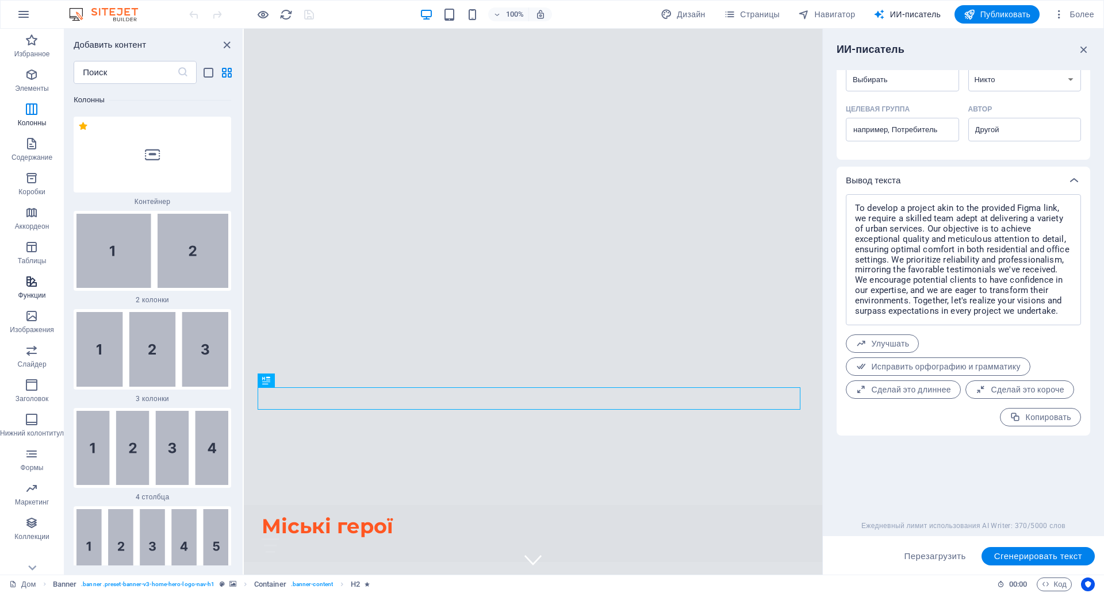
scroll to position [41, 0]
click at [33, 516] on icon "button" at bounding box center [32, 523] width 14 height 14
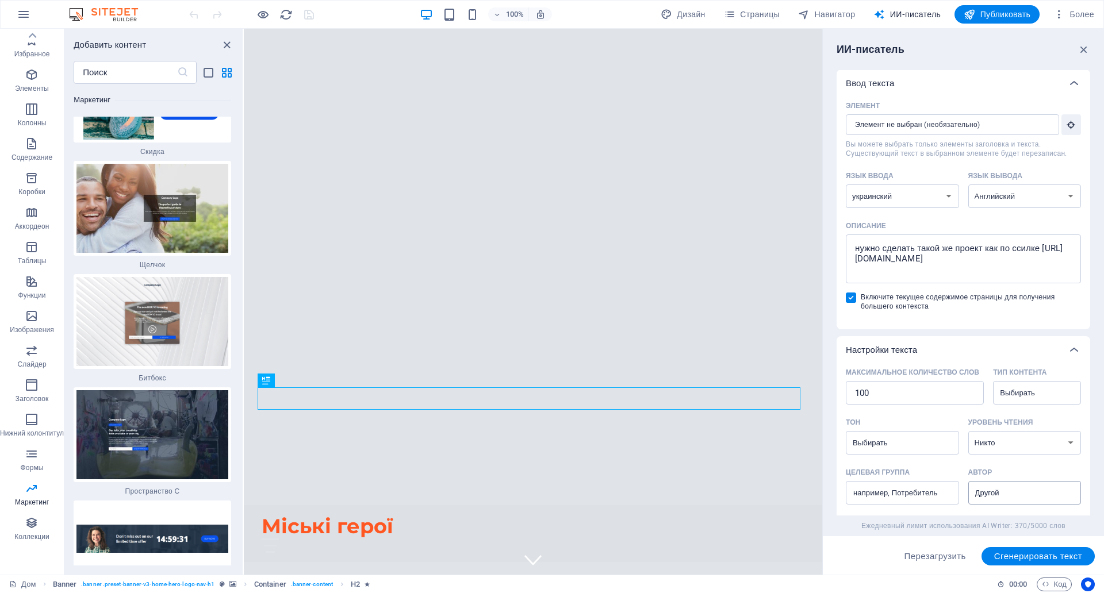
scroll to position [0, 0]
click at [1002, 131] on input "Элемент ​ Вы можете выбрать только элементы заголовка и текста. Существующий те…" at bounding box center [948, 125] width 205 height 21
click at [977, 129] on input "Элемент ​ Вы можете выбрать только элементы заголовка и текста. Существующий те…" at bounding box center [948, 125] width 205 height 21
click at [1081, 52] on icon "button" at bounding box center [1083, 49] width 13 height 13
type textarea "x"
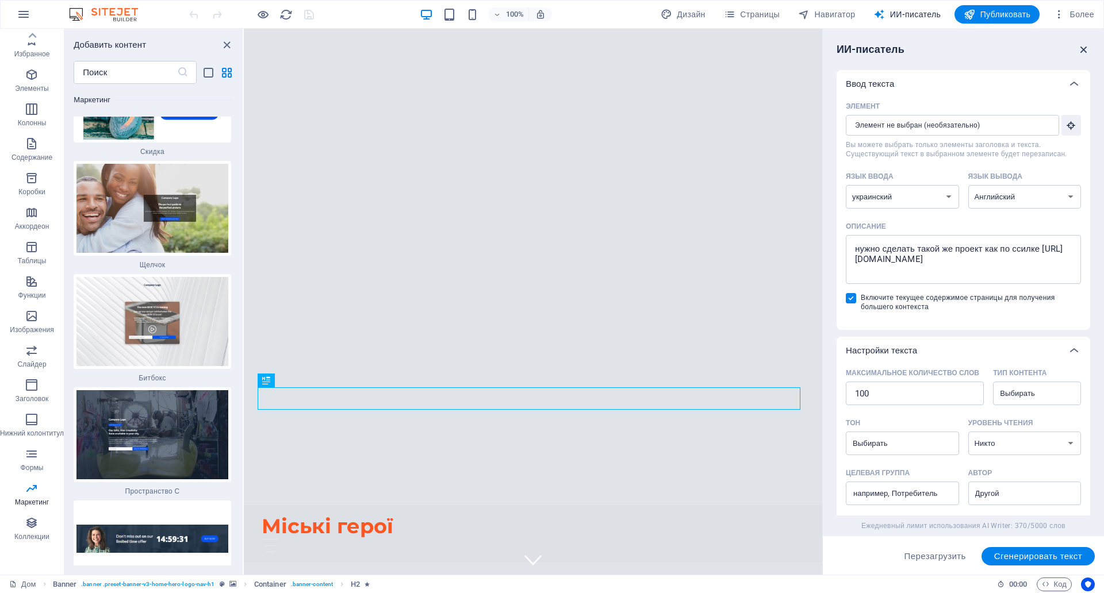
type textarea "x"
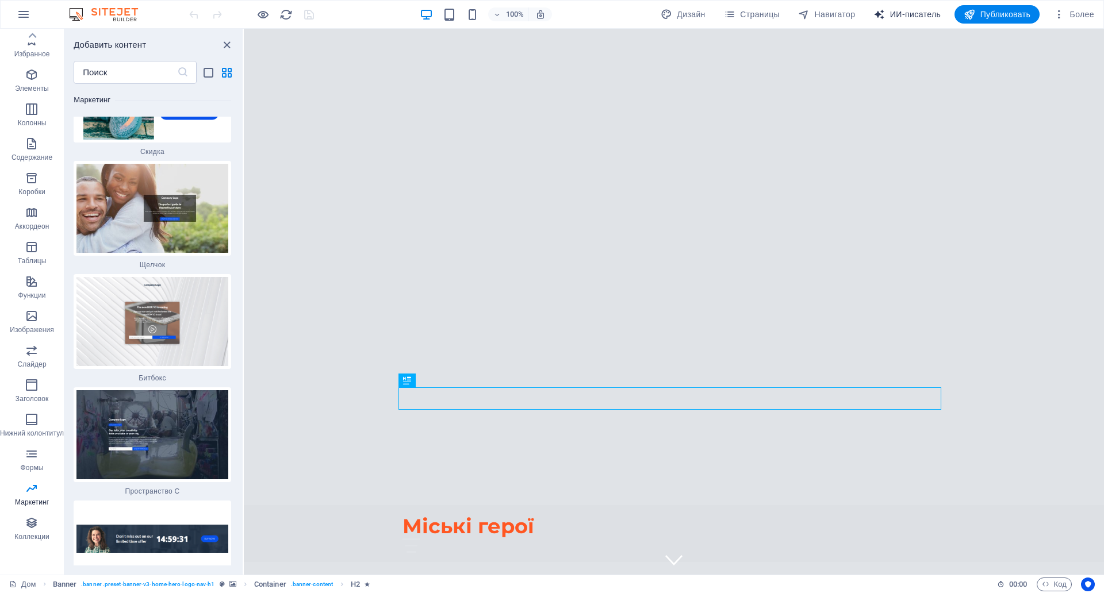
click at [904, 13] on font "ИИ-писатель" at bounding box center [915, 14] width 51 height 9
select select "Ukrainian"
select select "English"
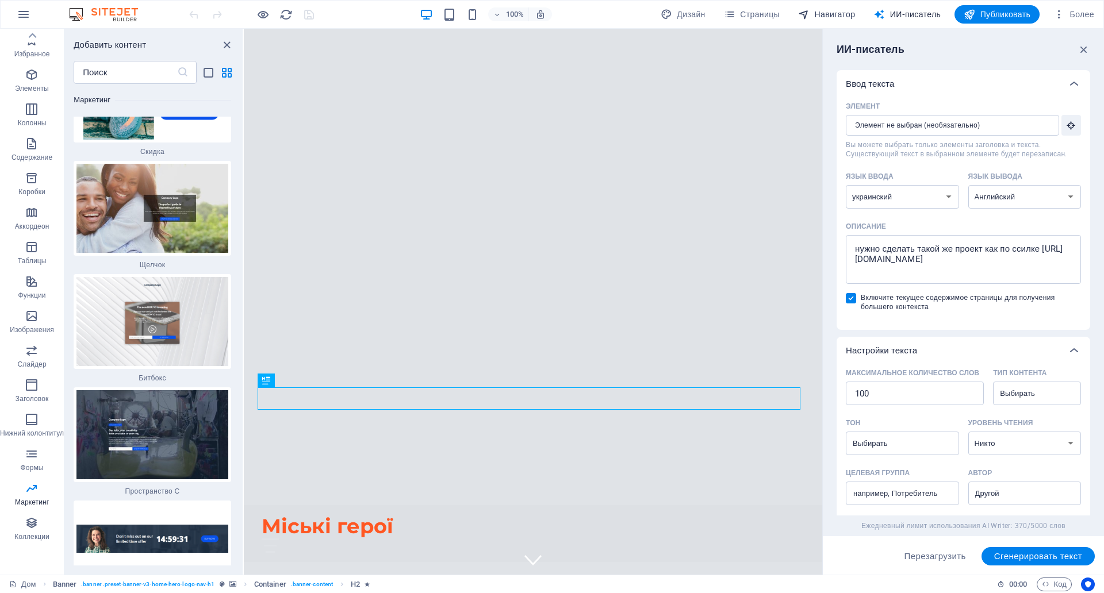
click at [845, 14] on font "Навигатор" at bounding box center [835, 14] width 41 height 9
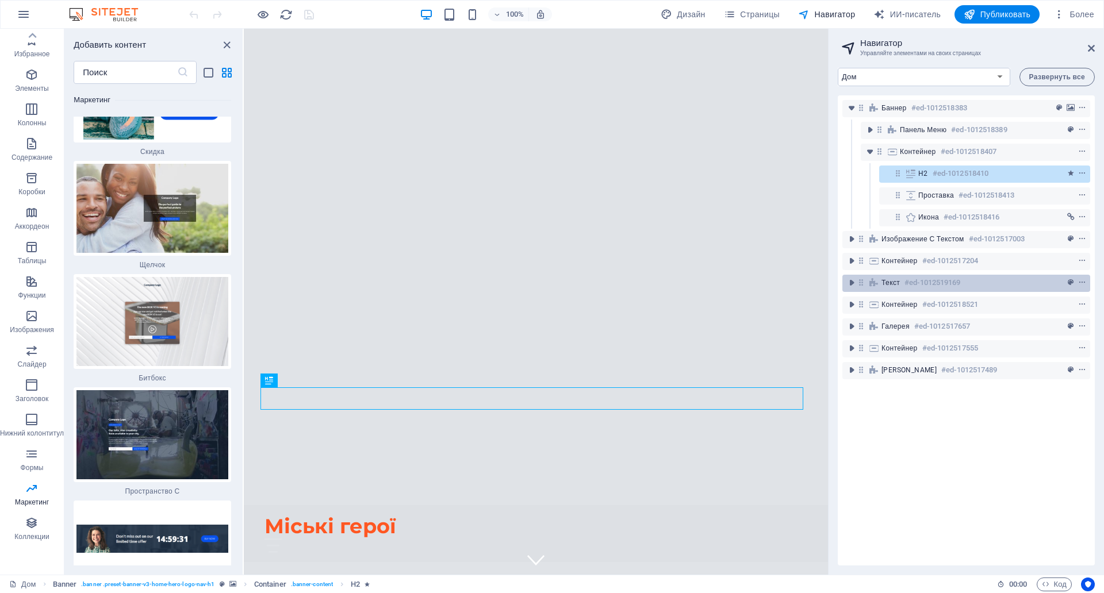
click at [925, 281] on font "#ed-1012519169" at bounding box center [932, 282] width 56 height 9
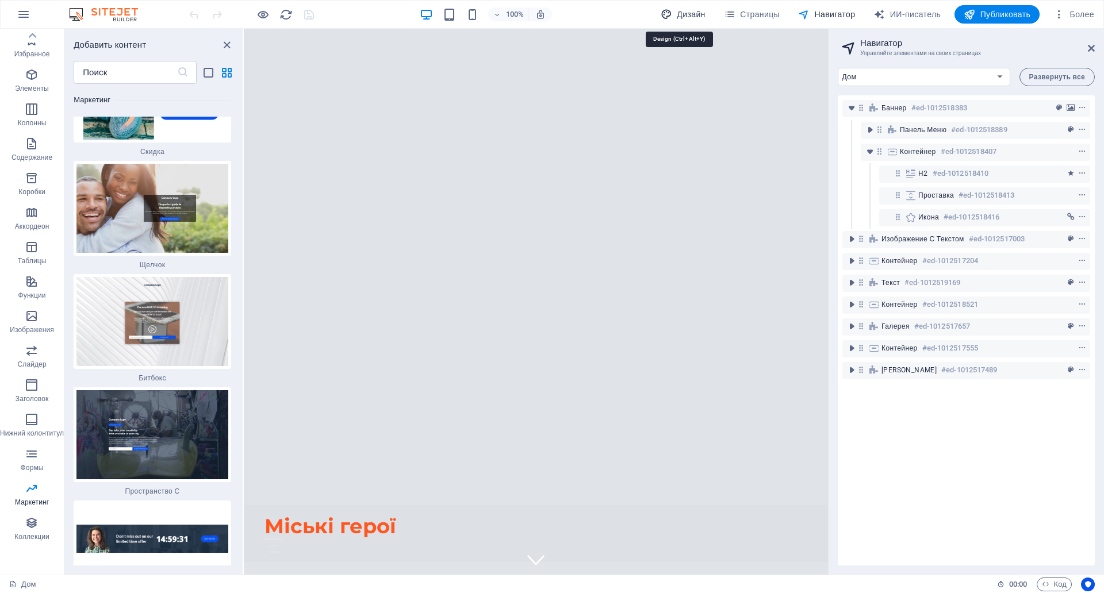
click at [680, 17] on font "Дизайн" at bounding box center [691, 14] width 28 height 9
select select "px"
select select "200"
select select "px"
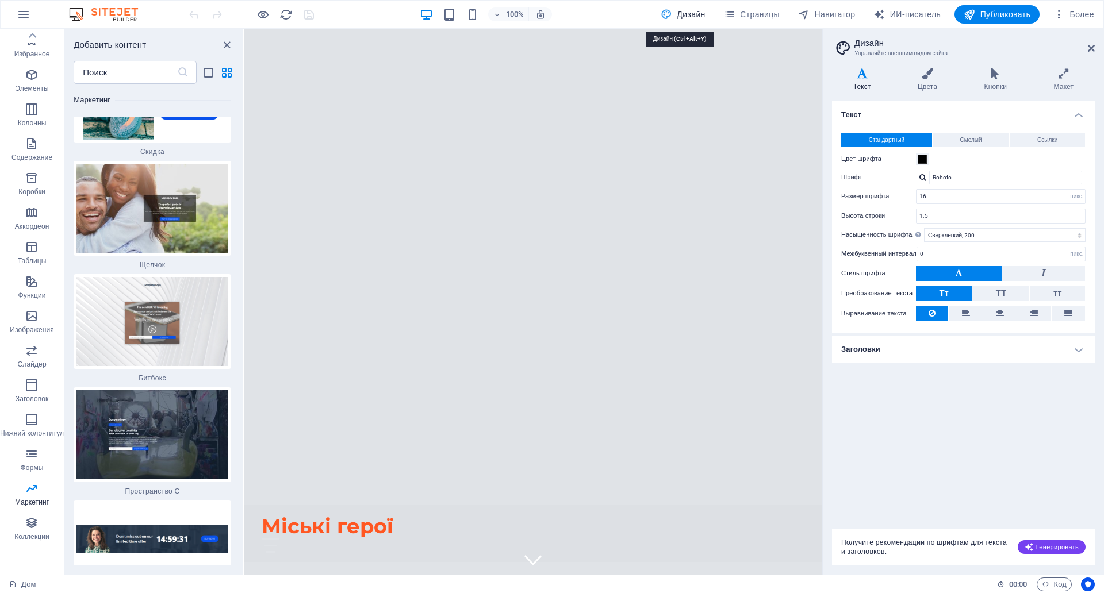
click at [682, 16] on font "Дизайн" at bounding box center [691, 14] width 28 height 9
click at [1036, 544] on font "Генерировать" at bounding box center [1057, 547] width 43 height 7
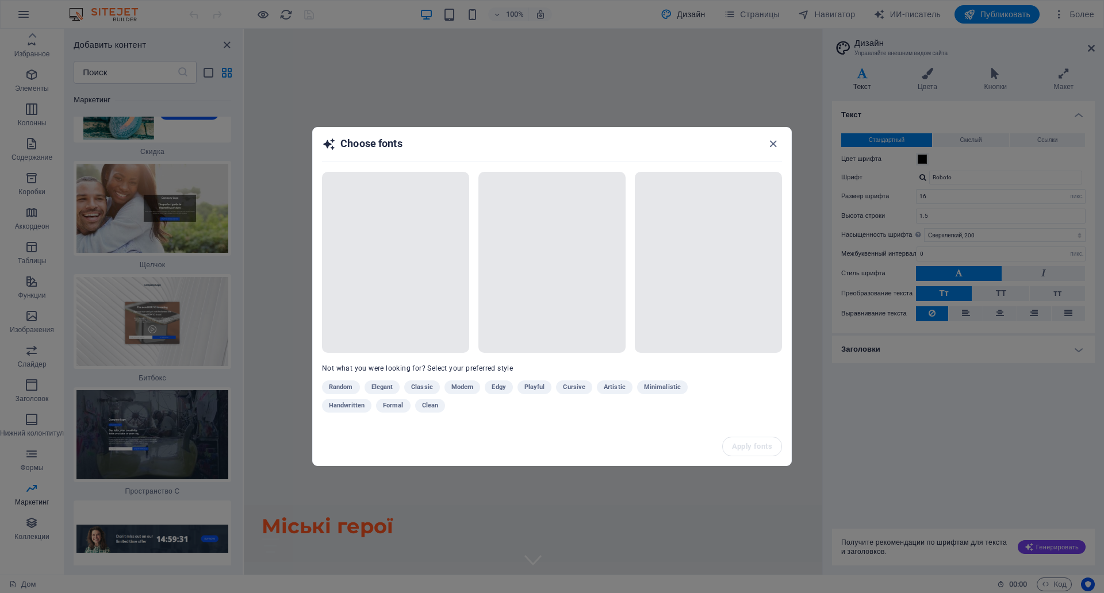
click at [343, 381] on div "Random Elegant Classic Modern Edgy Playful Cursive Artistic Minimalistic Handwr…" at bounding box center [523, 399] width 402 height 37
click at [342, 381] on div "Random Elegant Classic Modern Edgy Playful Cursive Artistic Minimalistic Handwr…" at bounding box center [523, 399] width 402 height 37
click at [344, 381] on div "Random Elegant Classic Modern Edgy Playful Cursive Artistic Minimalistic Handwr…" at bounding box center [523, 399] width 402 height 37
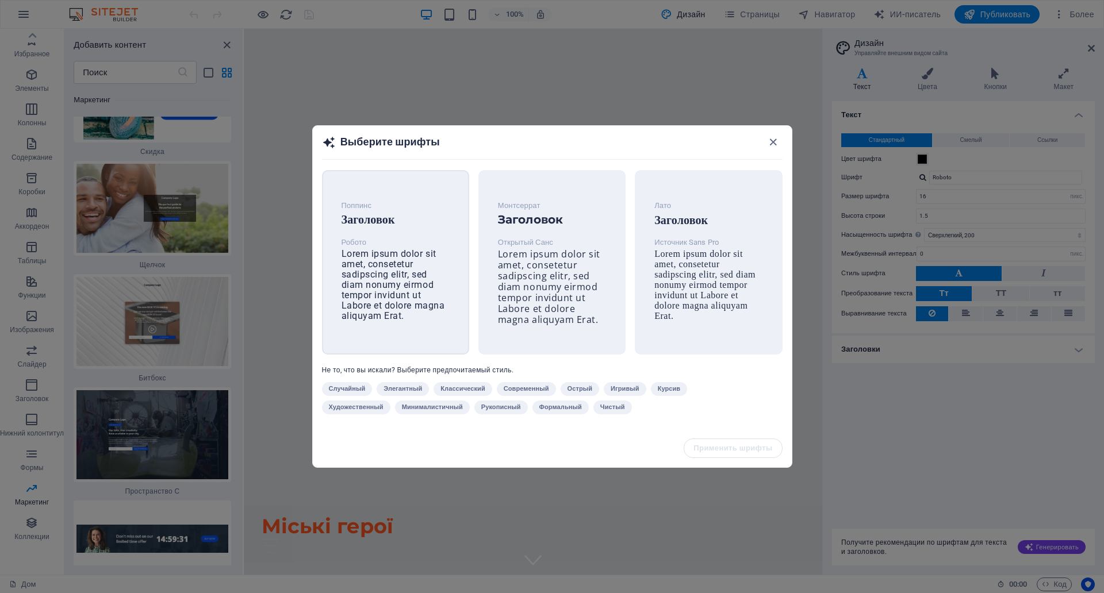
click at [406, 248] on font "Lorem ipsum dolor sit amet, consetetur sadipscing elitr, sed diam nonumy eirmod…" at bounding box center [393, 284] width 103 height 73
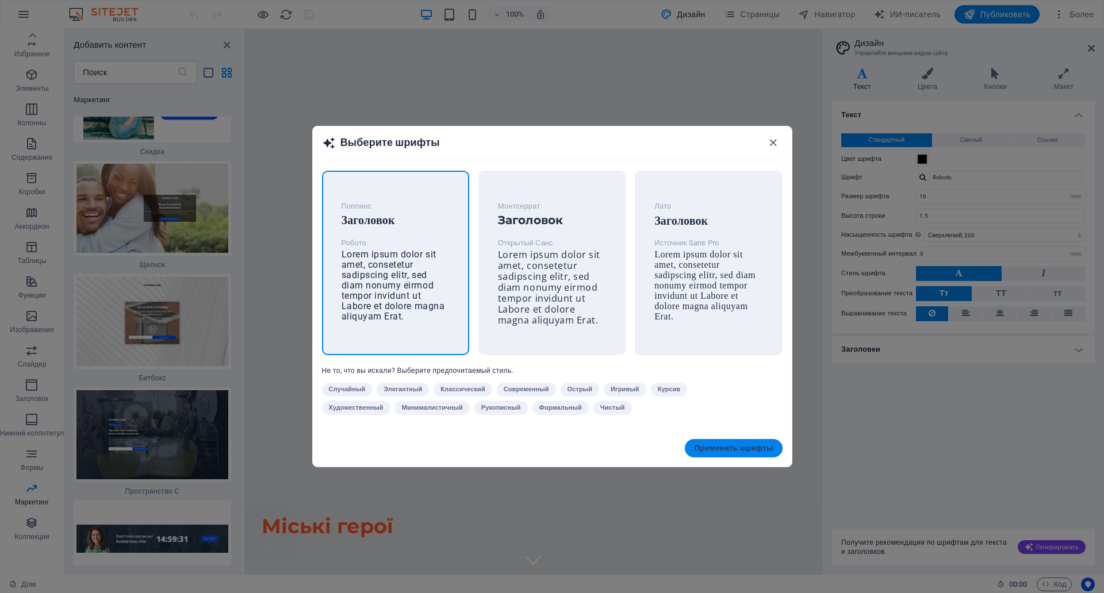
click at [749, 444] on font "Применить шрифты" at bounding box center [733, 448] width 79 height 9
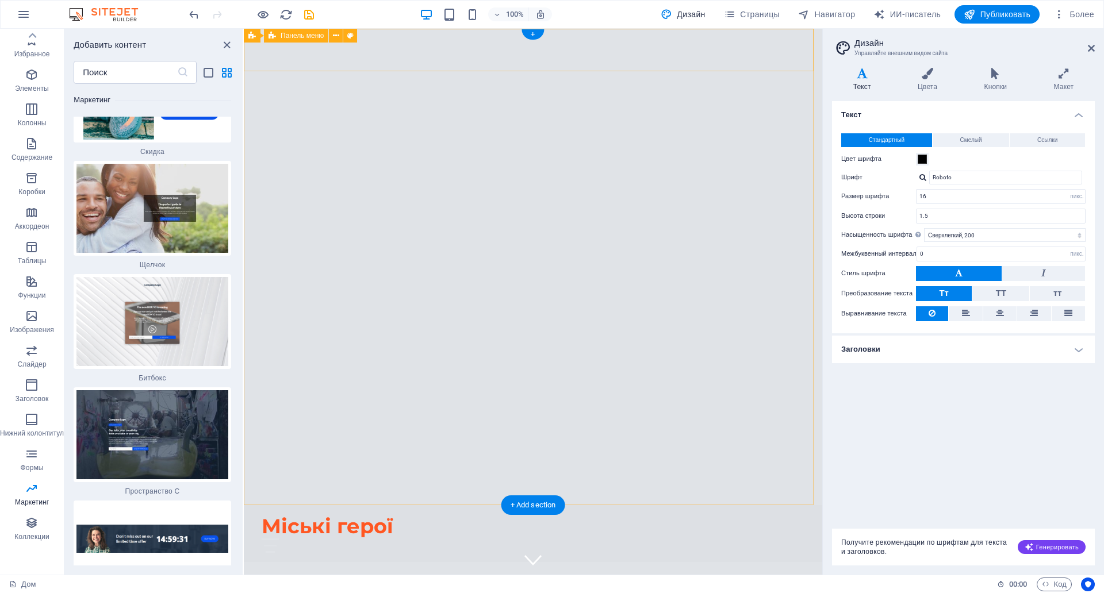
click at [793, 539] on div at bounding box center [533, 546] width 543 height 14
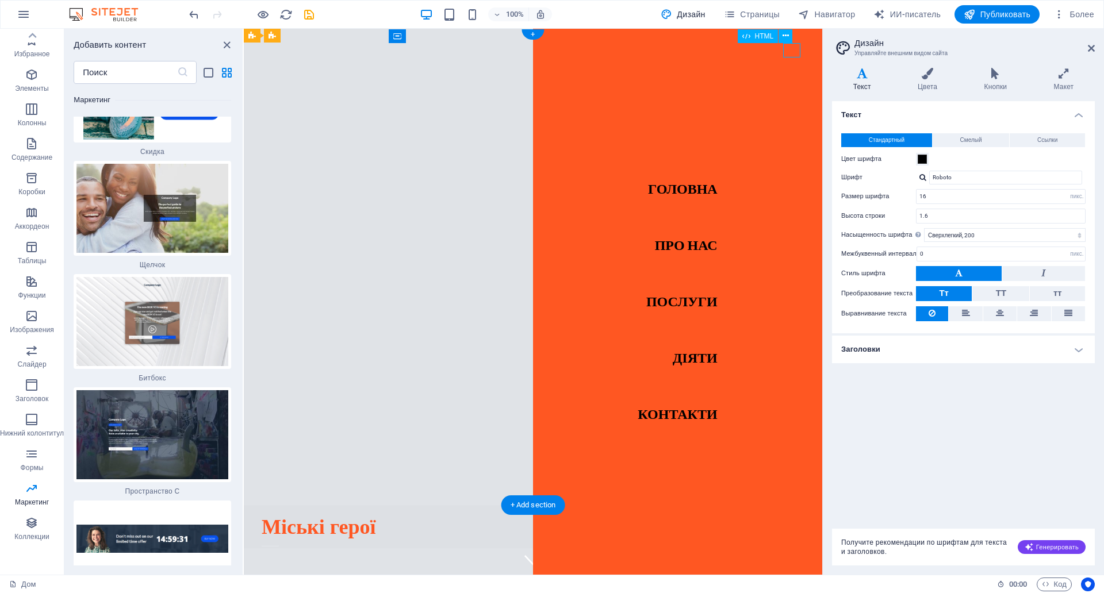
type input "1.6"
select select "400"
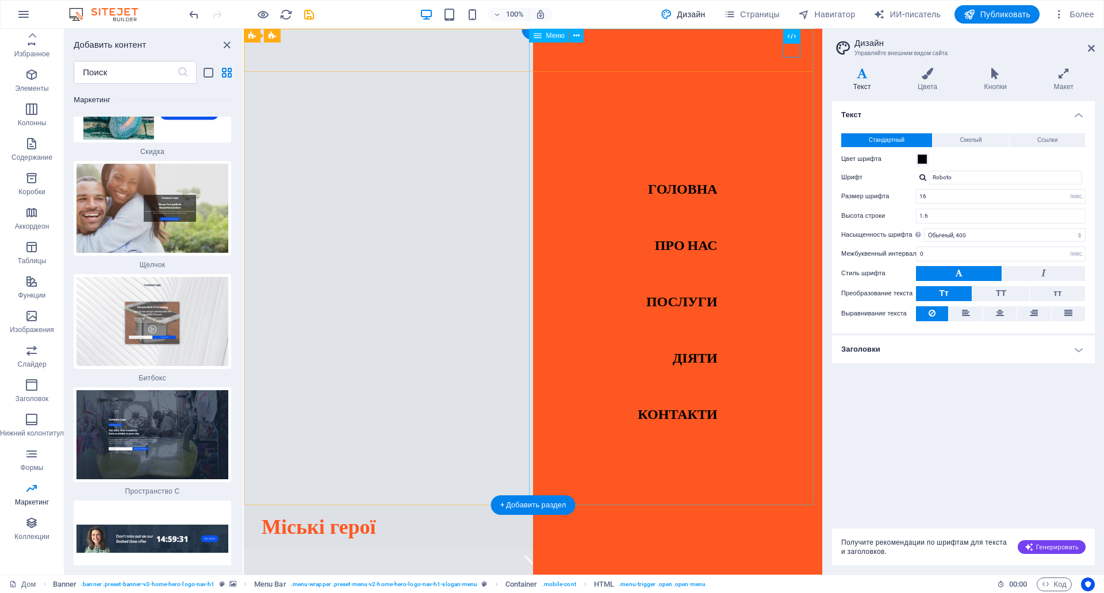
click at [682, 325] on nav "Головна Про нас Послуги Діяти Контакти" at bounding box center [677, 302] width 289 height 546
click at [911, 15] on font "ИИ-писатель" at bounding box center [915, 14] width 51 height 9
select select "Ukrainian"
select select "English"
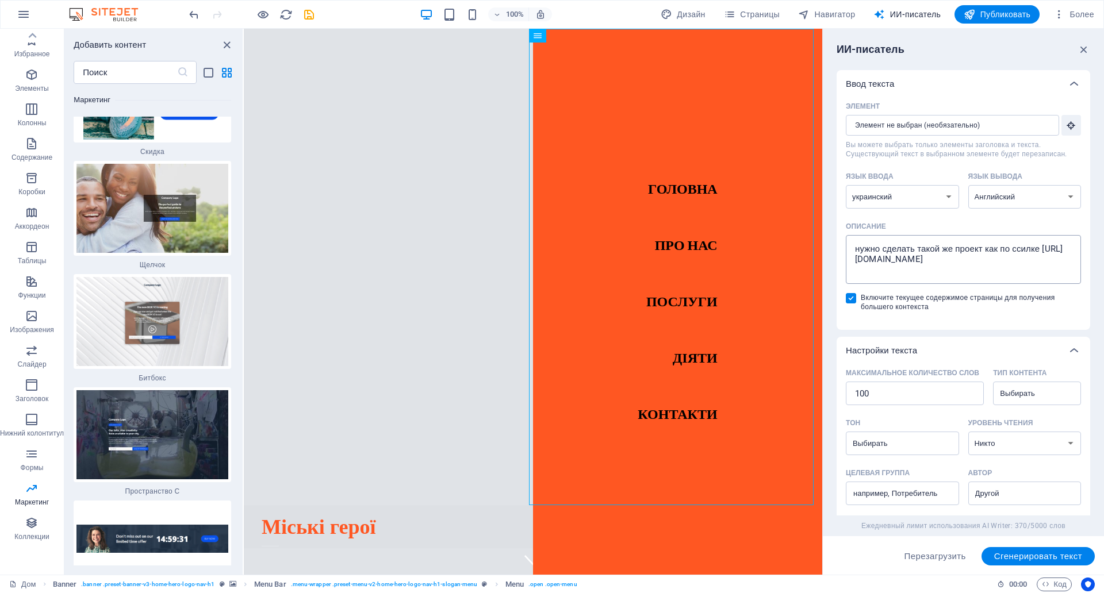
scroll to position [57, 0]
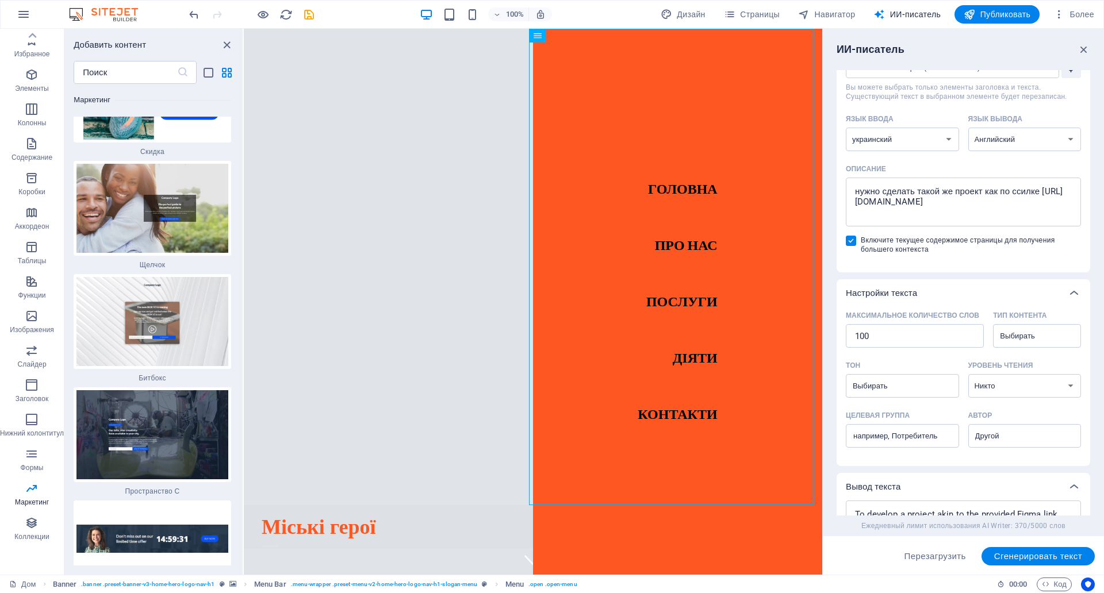
click at [851, 239] on input "Включите текущее содержимое страницы для получения большего контекста" at bounding box center [853, 241] width 15 height 10
checkbox input "false"
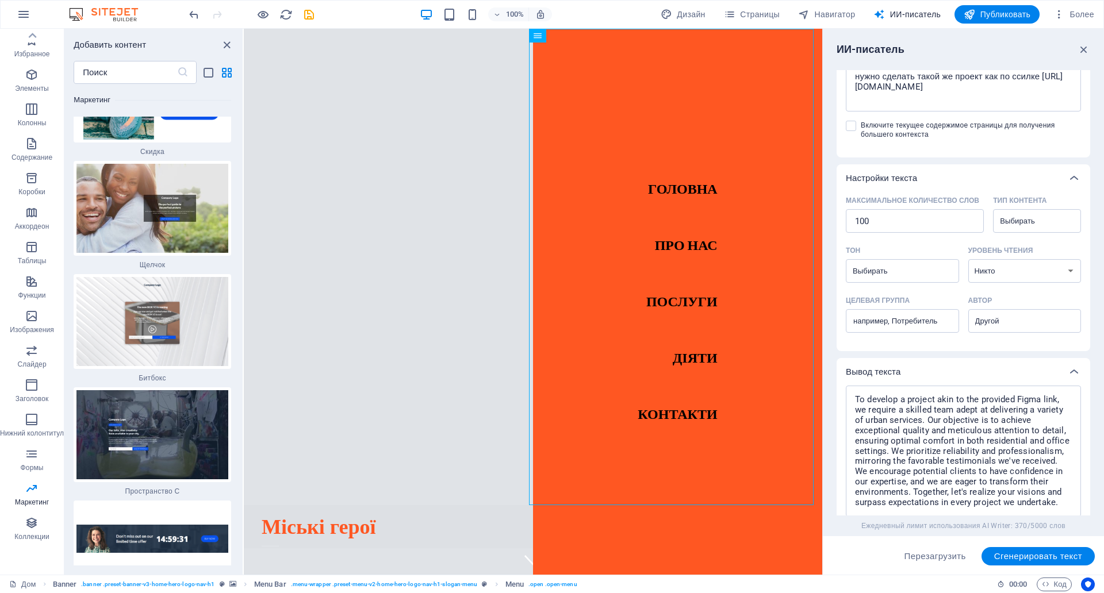
scroll to position [230, 0]
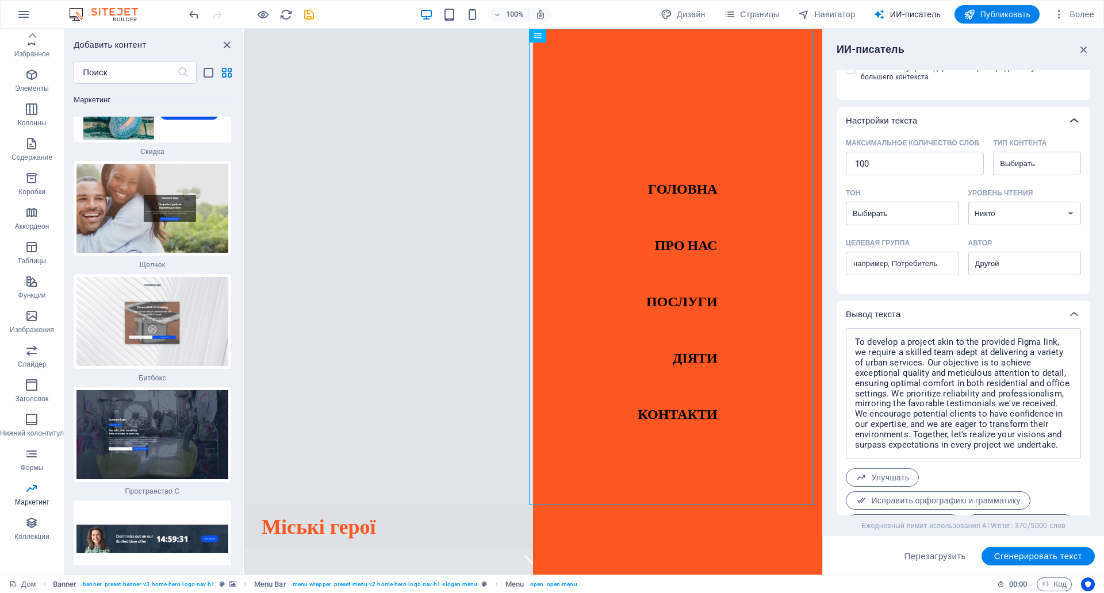
click at [1073, 121] on icon at bounding box center [1074, 121] width 14 height 14
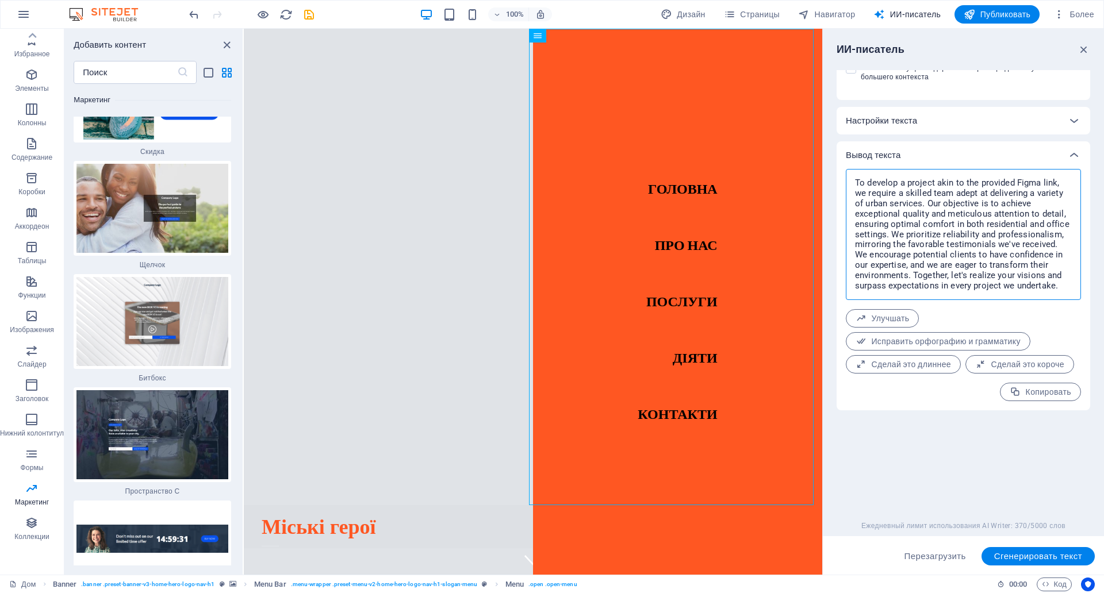
click at [1049, 182] on textarea "To develop a project akin to the provided Figma link, we require a skilled team…" at bounding box center [963, 235] width 224 height 120
drag, startPoint x: 855, startPoint y: 181, endPoint x: 1057, endPoint y: 298, distance: 233.9
click at [1057, 298] on div "To develop a project akin to the provided Figma link, we require a skilled team…" at bounding box center [963, 234] width 235 height 131
drag, startPoint x: 856, startPoint y: 181, endPoint x: 1067, endPoint y: 289, distance: 237.3
click at [1067, 289] on textarea "To develop a project akin to the provided Figma link, we require a skilled team…" at bounding box center [963, 235] width 224 height 120
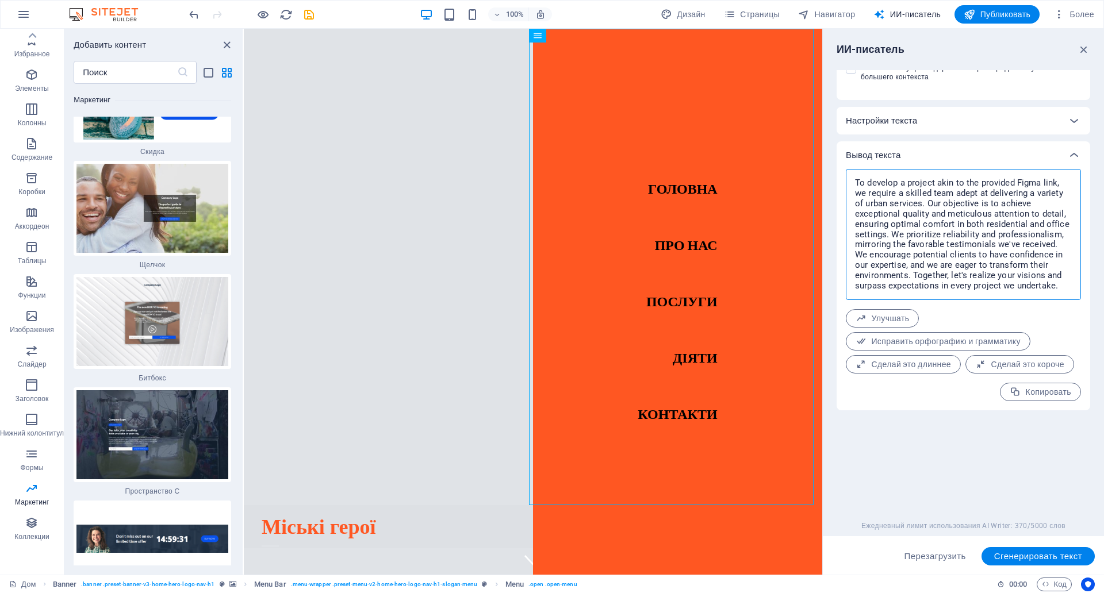
type textarea "x"
